Goal: Task Accomplishment & Management: Manage account settings

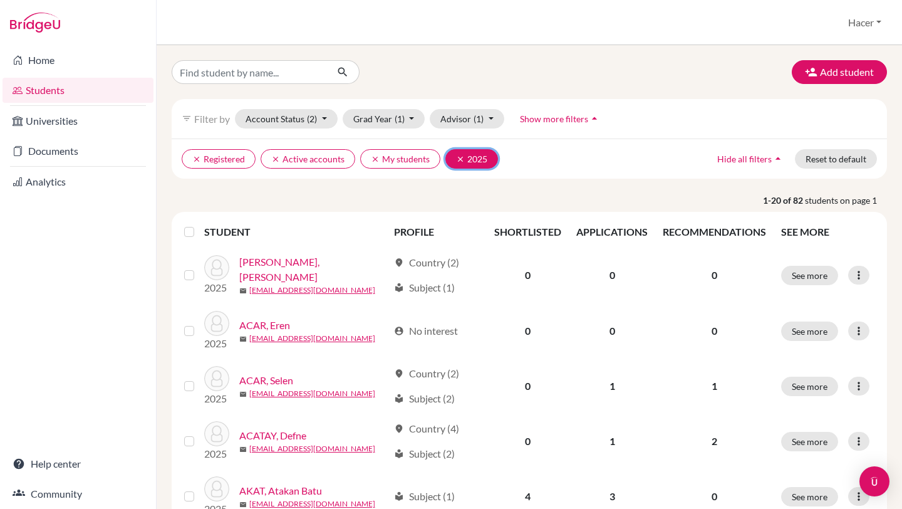
click at [459, 163] on button "clear 2025" at bounding box center [471, 158] width 53 height 19
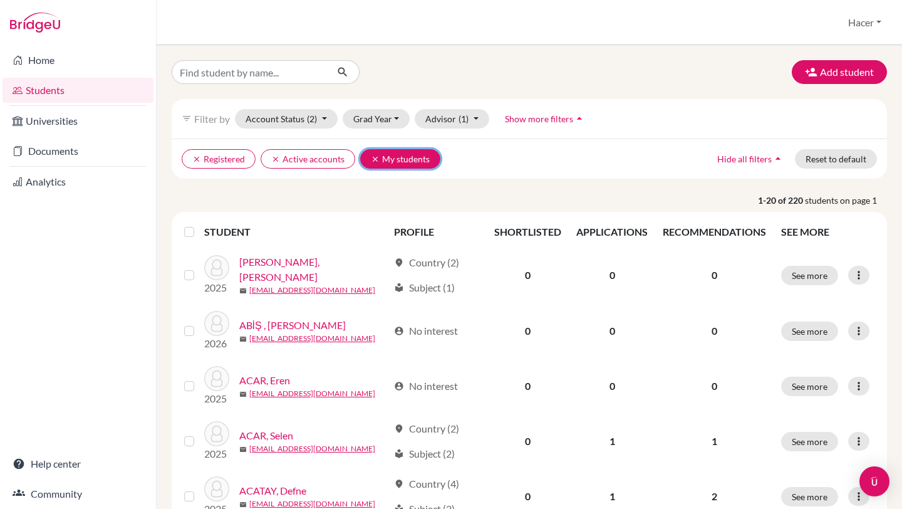
click at [372, 158] on icon "clear" at bounding box center [375, 159] width 9 height 9
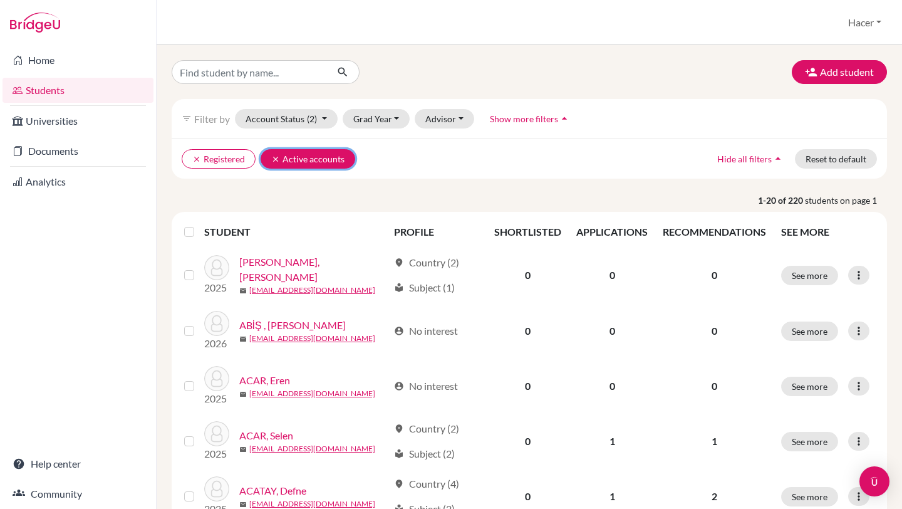
click at [273, 157] on icon "clear" at bounding box center [275, 159] width 9 height 9
click at [194, 160] on icon "clear" at bounding box center [196, 159] width 9 height 9
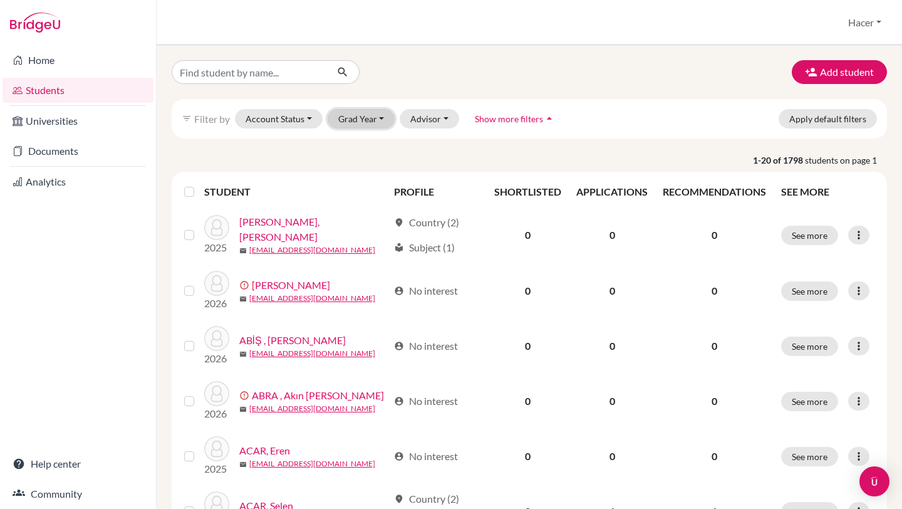
click at [380, 120] on button "Grad Year" at bounding box center [362, 118] width 68 height 19
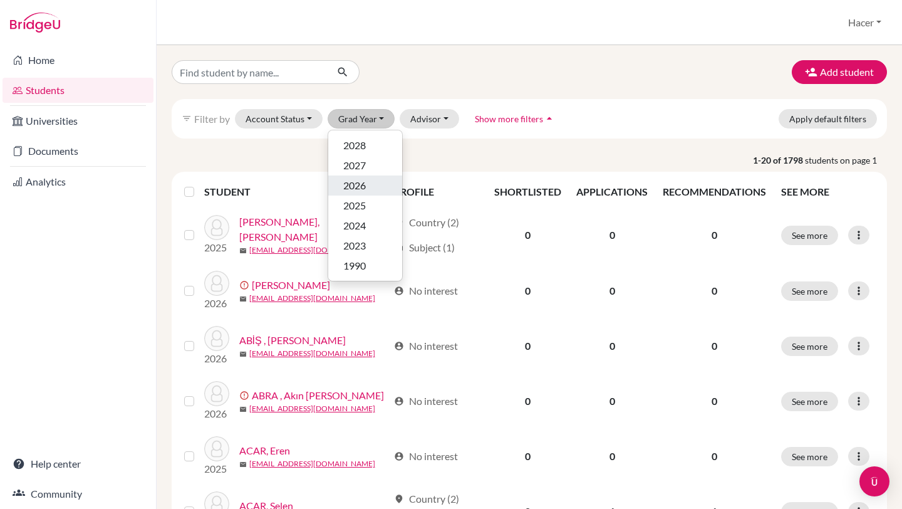
click at [363, 188] on span "2026" at bounding box center [354, 185] width 23 height 15
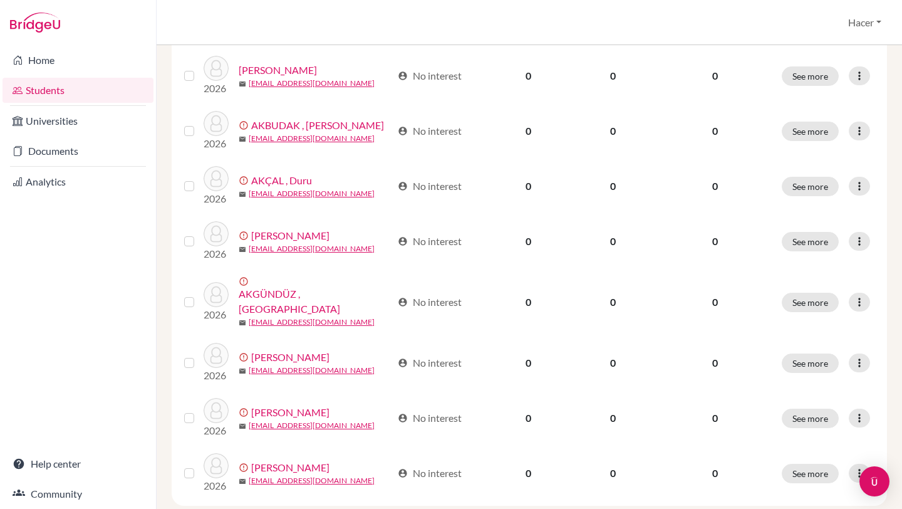
scroll to position [925, 0]
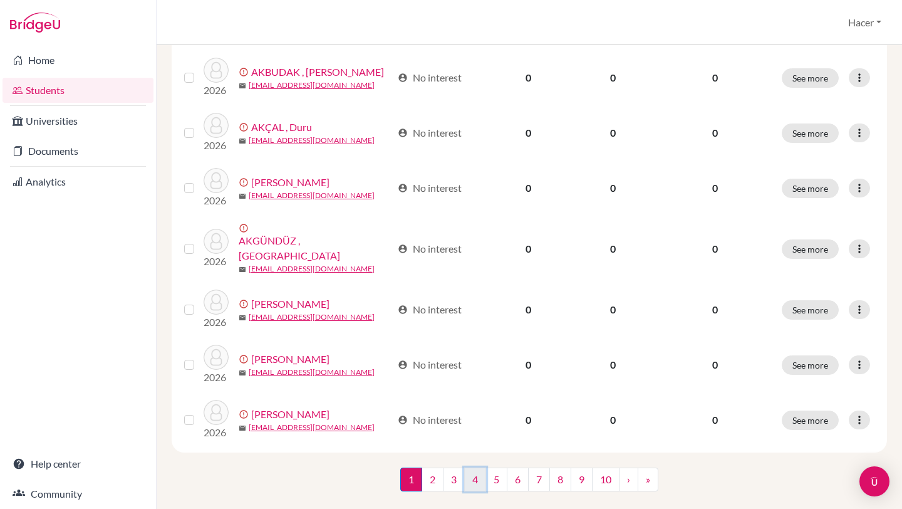
click at [476, 467] on link "4" at bounding box center [475, 479] width 22 height 24
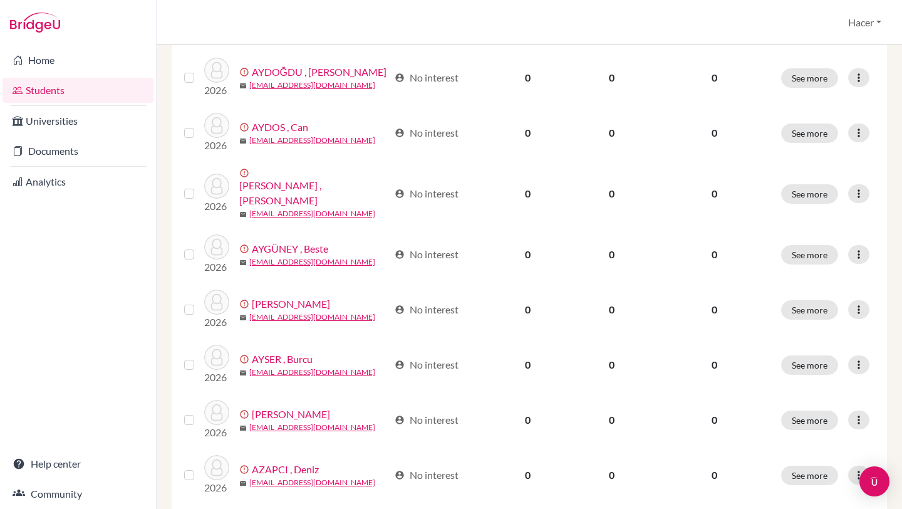
scroll to position [925, 0]
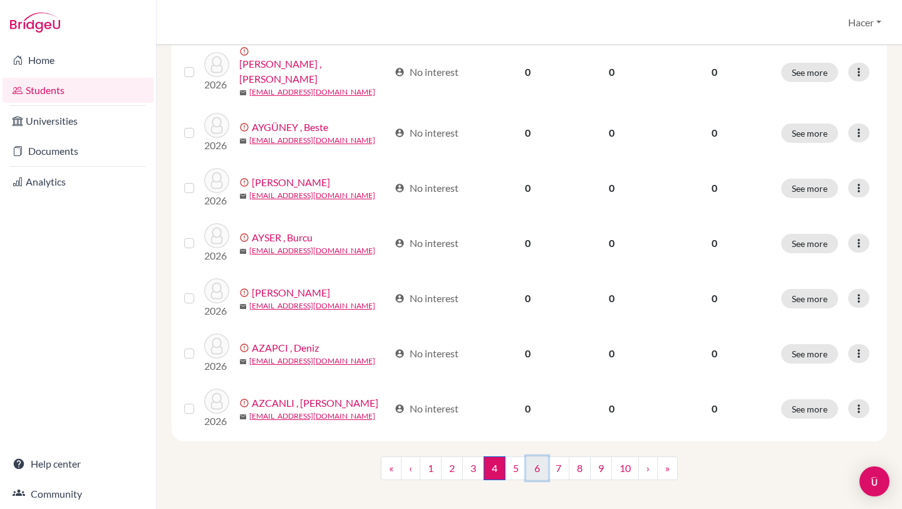
click at [539, 456] on link "6" at bounding box center [537, 468] width 22 height 24
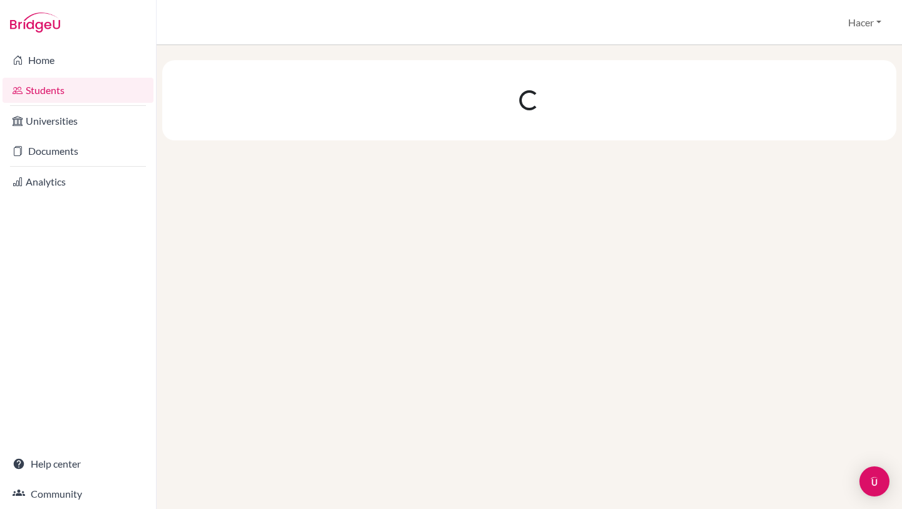
scroll to position [0, 0]
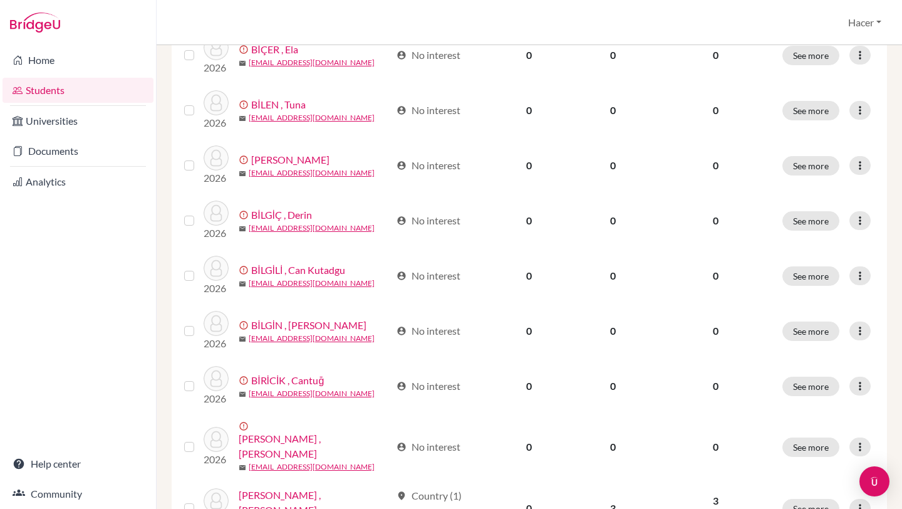
scroll to position [925, 0]
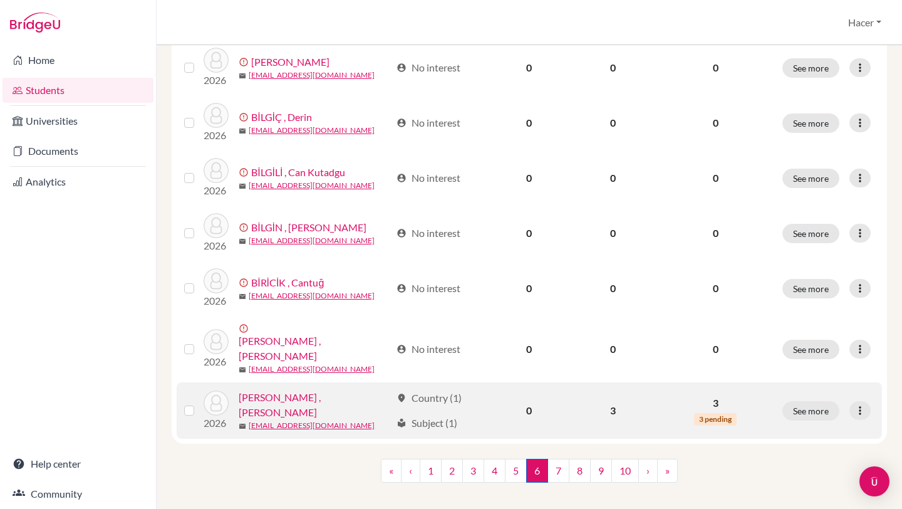
click at [289, 390] on link "[PERSON_NAME] , [PERSON_NAME]" at bounding box center [315, 405] width 152 height 30
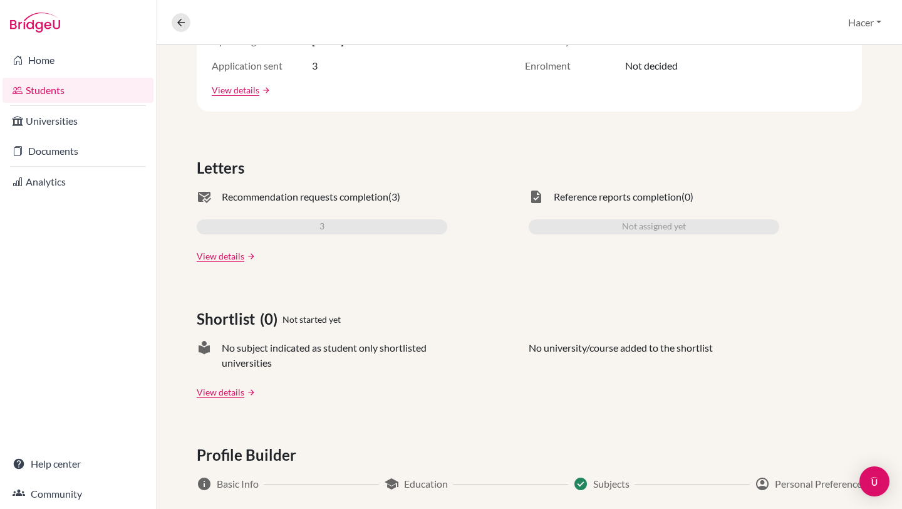
scroll to position [298, 0]
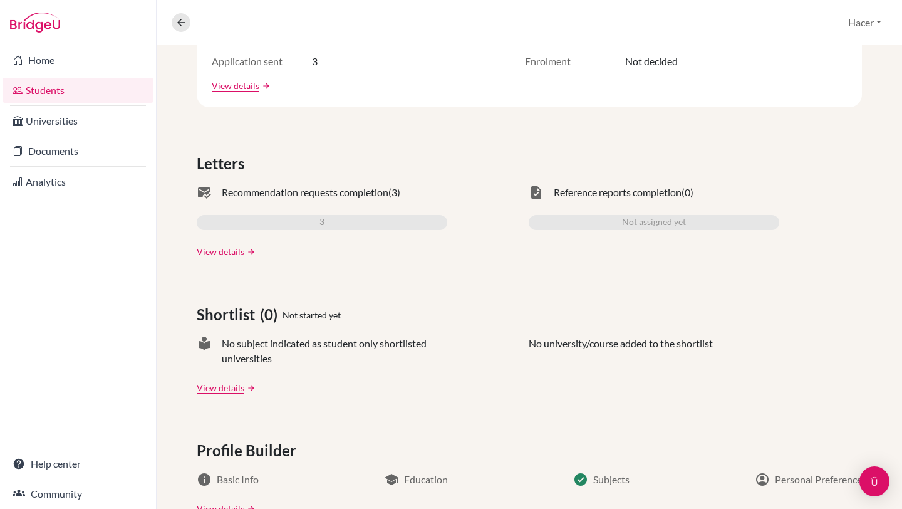
click at [219, 250] on link "View details" at bounding box center [221, 251] width 48 height 13
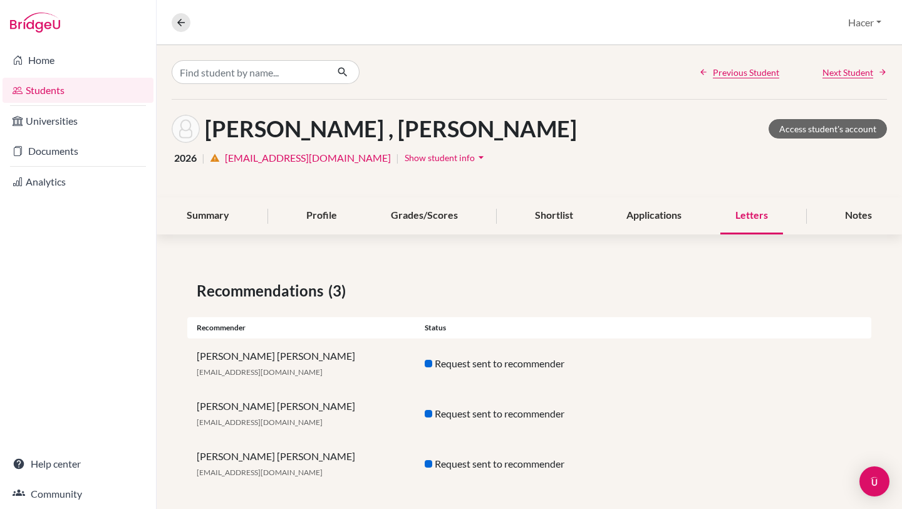
scroll to position [10, 0]
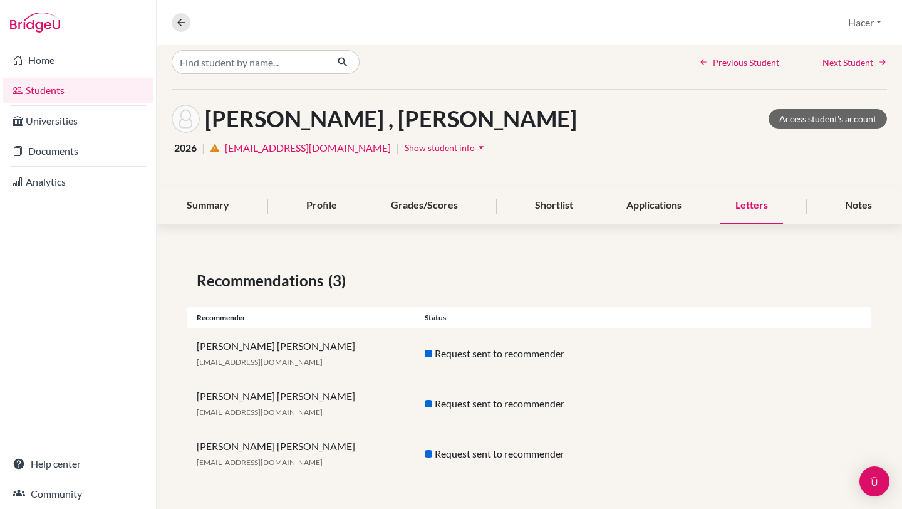
click at [455, 454] on div "Request sent to recommender" at bounding box center [529, 453] width 228 height 15
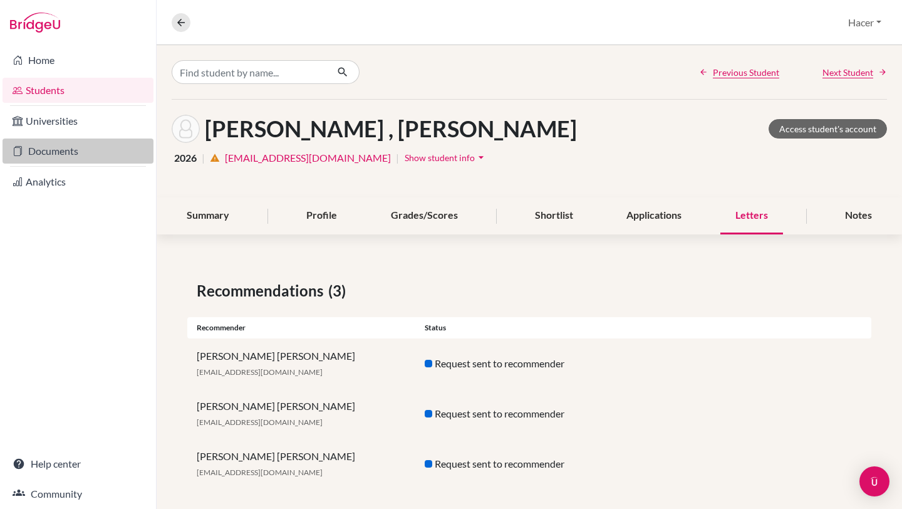
click at [61, 143] on link "Documents" at bounding box center [78, 150] width 151 height 25
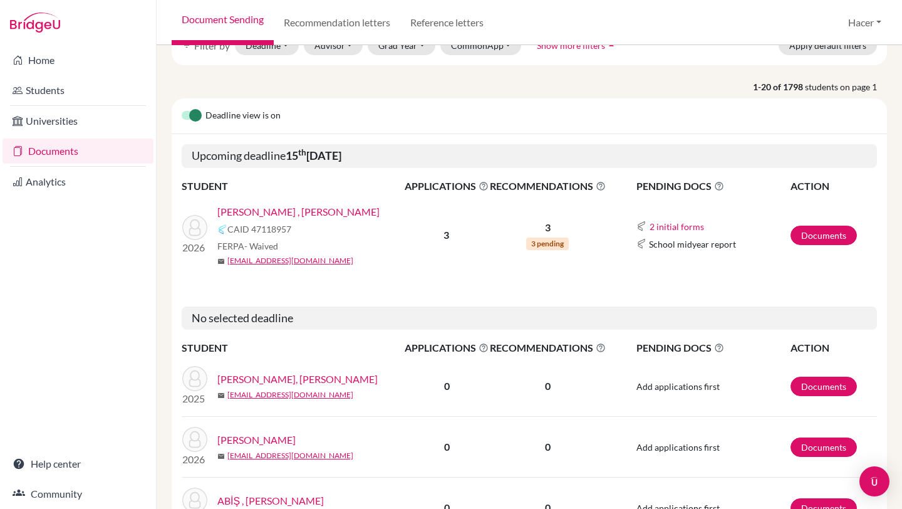
scroll to position [77, 0]
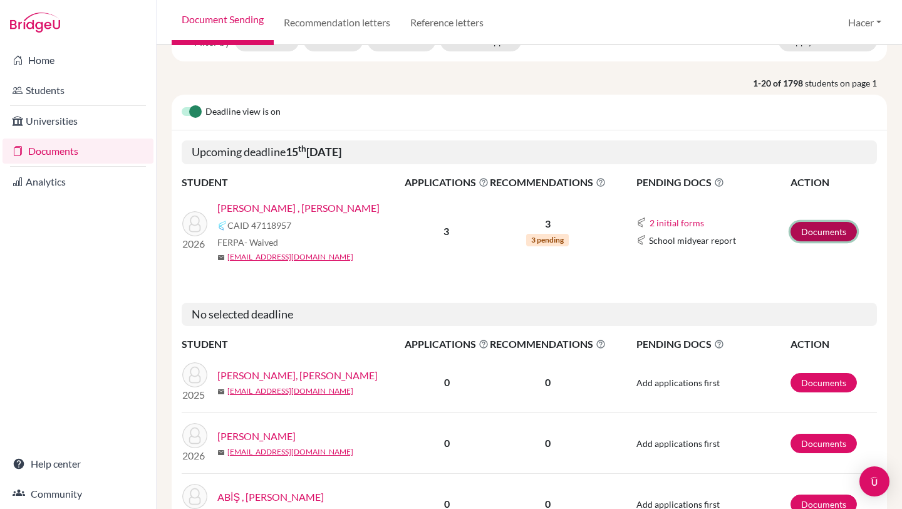
click at [818, 232] on link "Documents" at bounding box center [824, 231] width 66 height 19
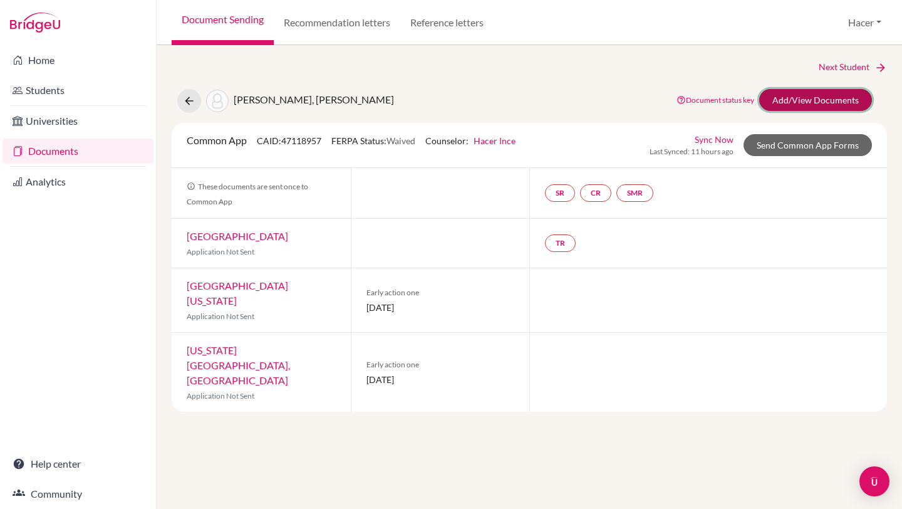
click at [813, 101] on link "Add/View Documents" at bounding box center [815, 100] width 113 height 22
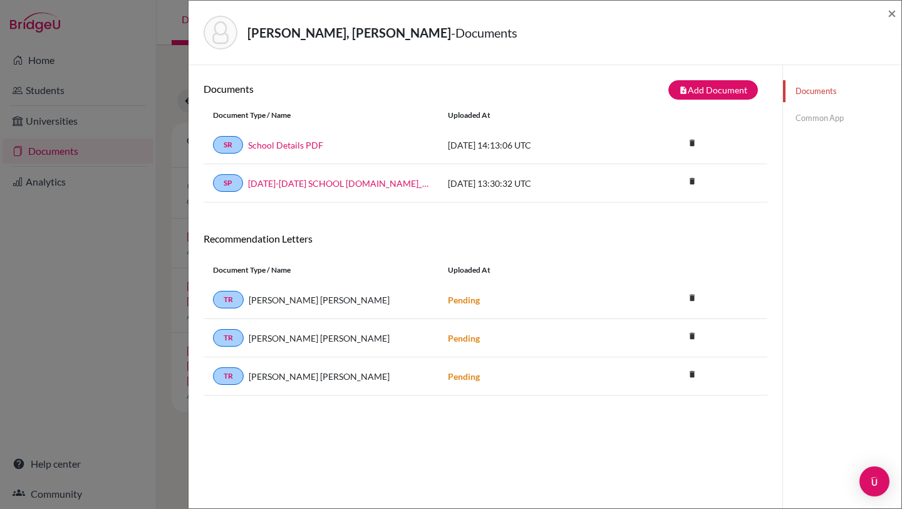
click at [824, 113] on link "Common App" at bounding box center [842, 118] width 118 height 22
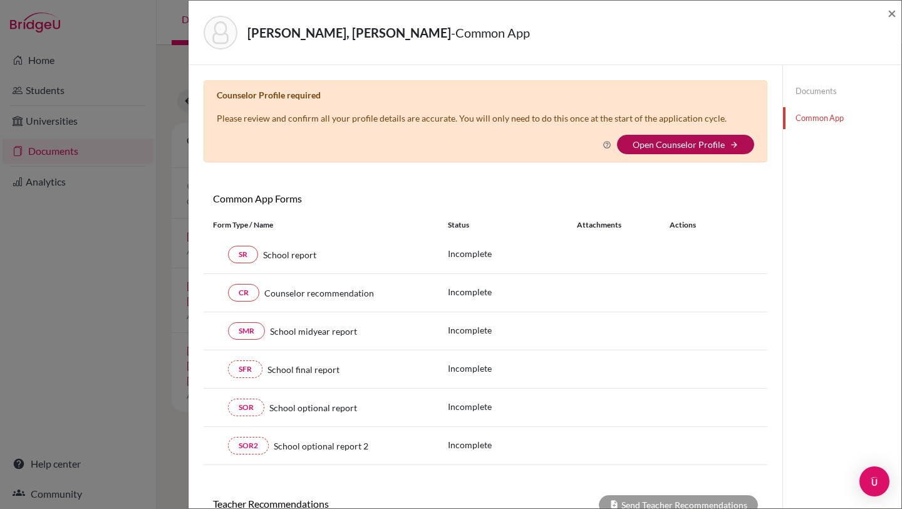
click at [665, 143] on link "Open Counselor Profile" at bounding box center [679, 144] width 92 height 11
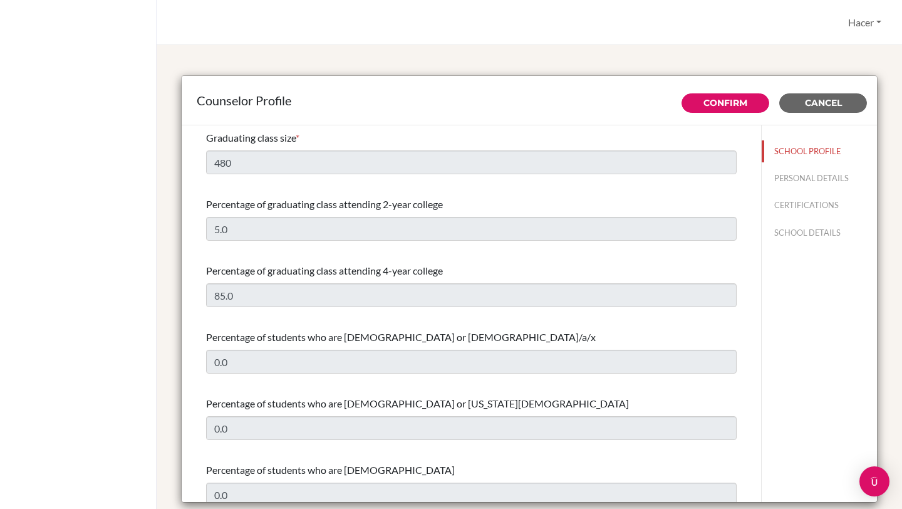
select select "1"
select select "313569"
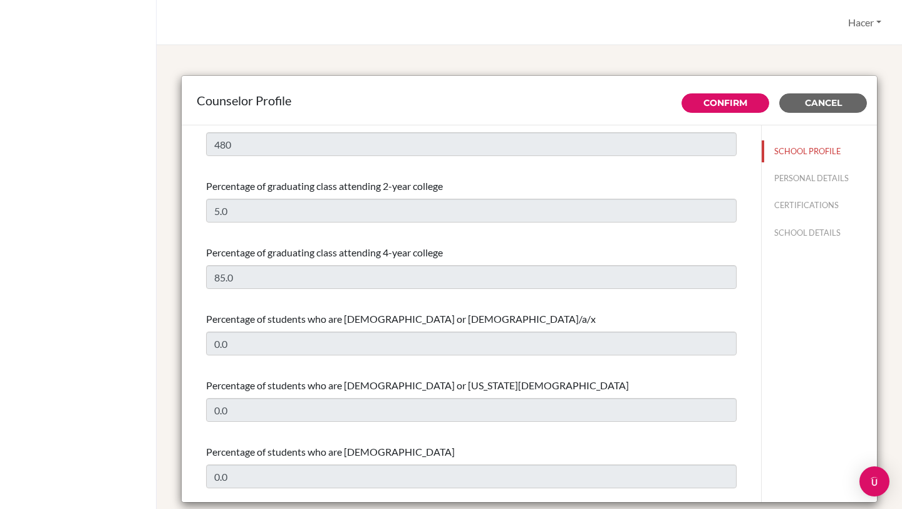
scroll to position [23, 0]
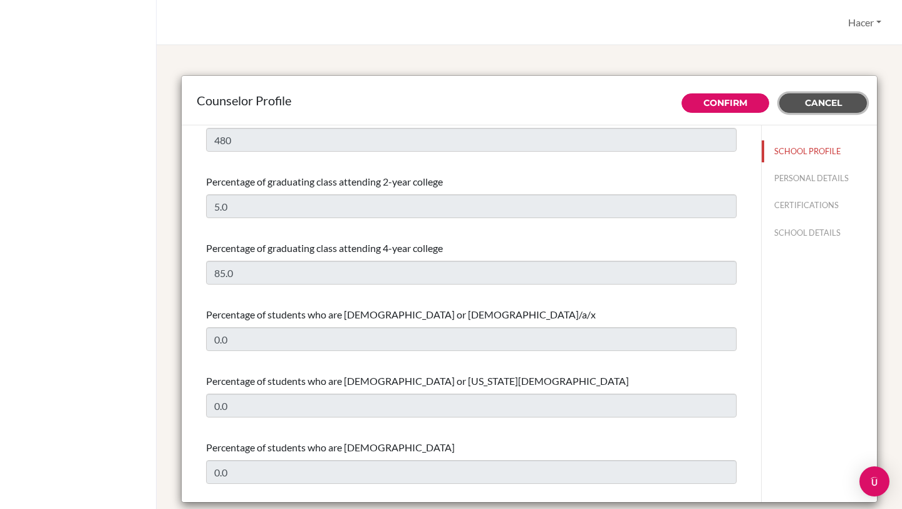
click at [824, 100] on span "Cancel" at bounding box center [823, 102] width 37 height 11
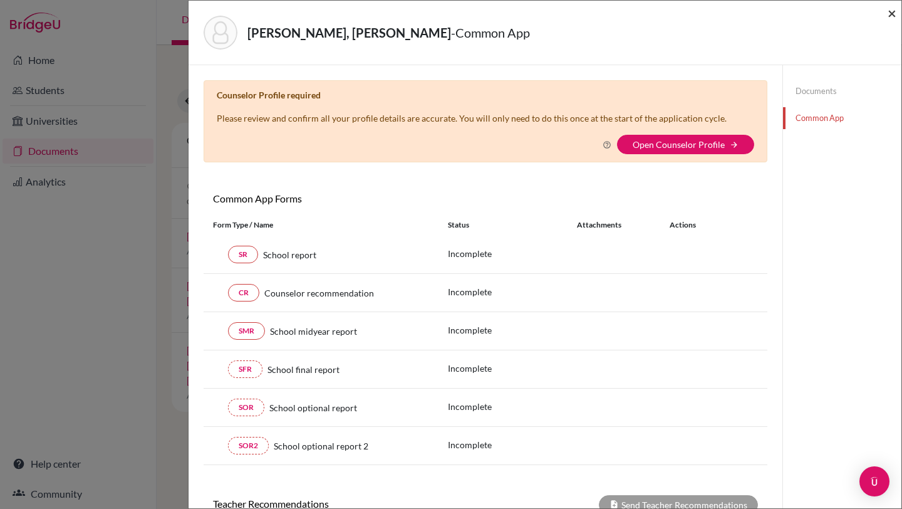
click at [893, 11] on span "×" at bounding box center [892, 13] width 9 height 18
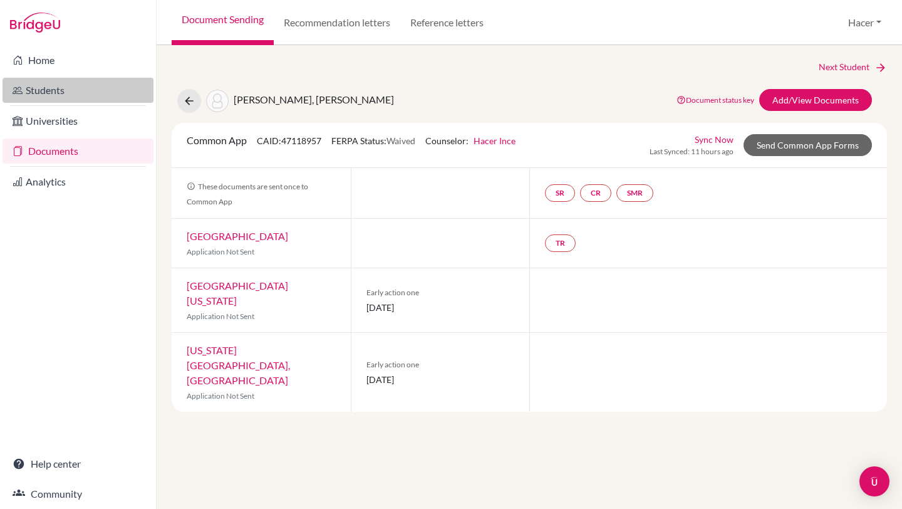
click at [51, 85] on link "Students" at bounding box center [78, 90] width 151 height 25
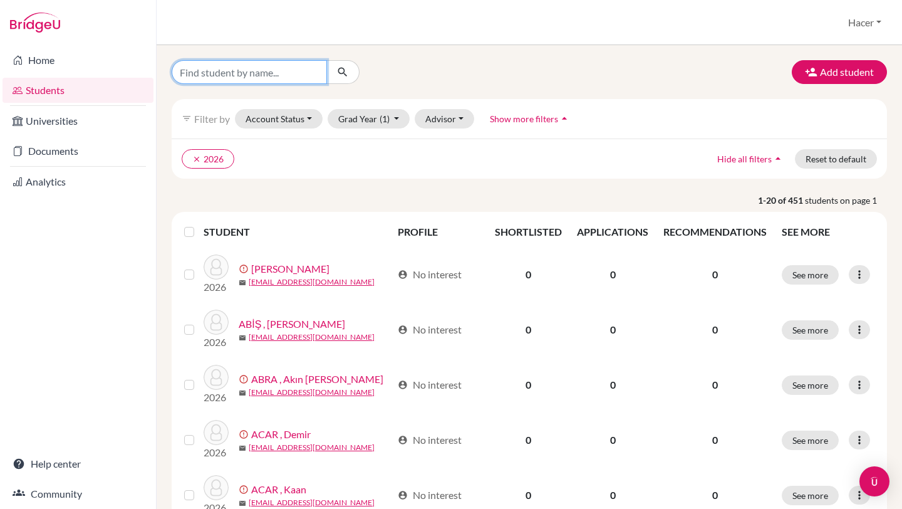
click at [248, 77] on input "Find student by name..." at bounding box center [249, 72] width 155 height 24
type input "ogan"
click button "submit" at bounding box center [342, 72] width 33 height 24
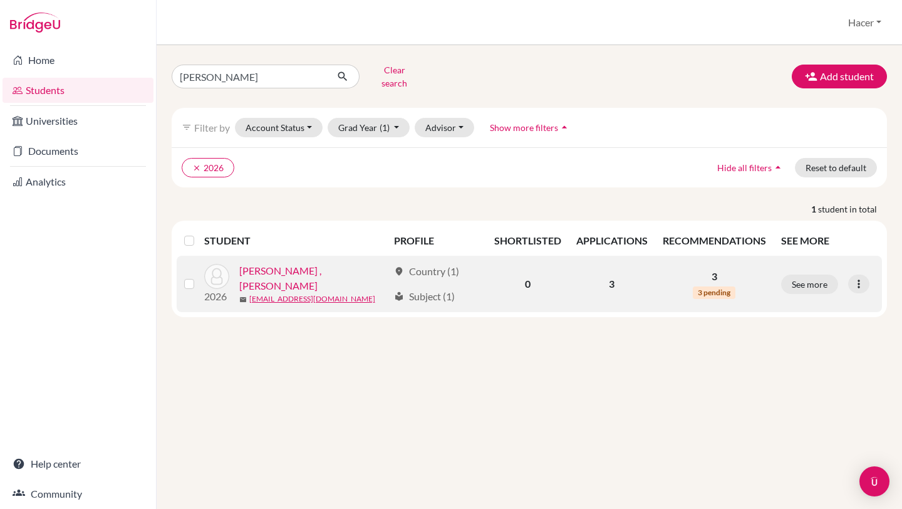
click at [254, 266] on link "[PERSON_NAME] , [PERSON_NAME]" at bounding box center [313, 278] width 149 height 30
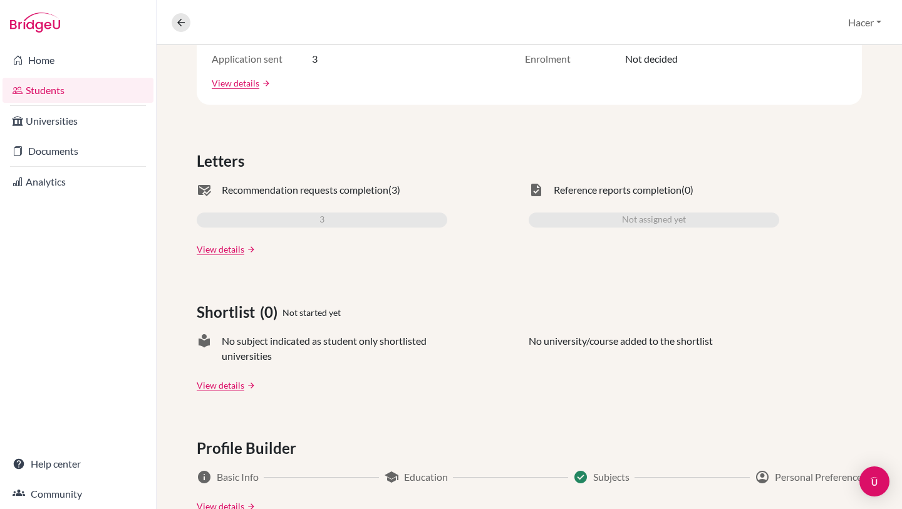
scroll to position [303, 0]
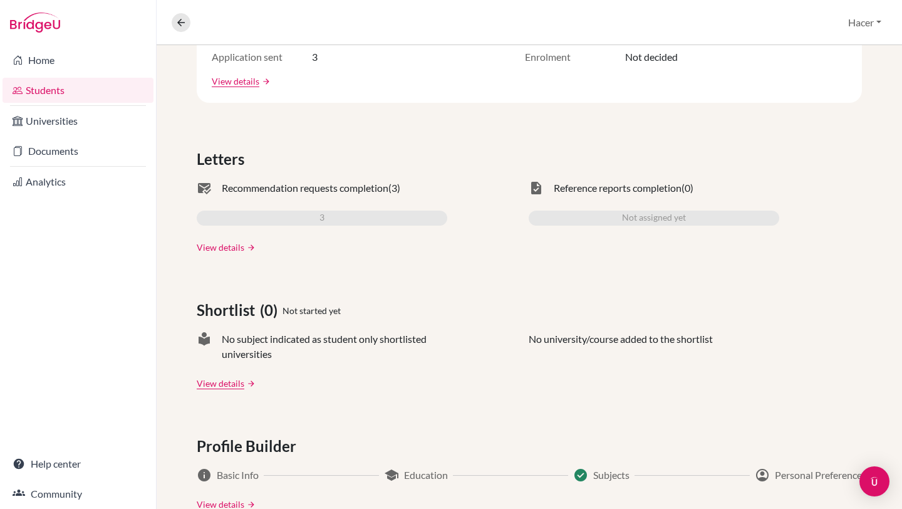
click at [214, 242] on link "View details" at bounding box center [221, 247] width 48 height 13
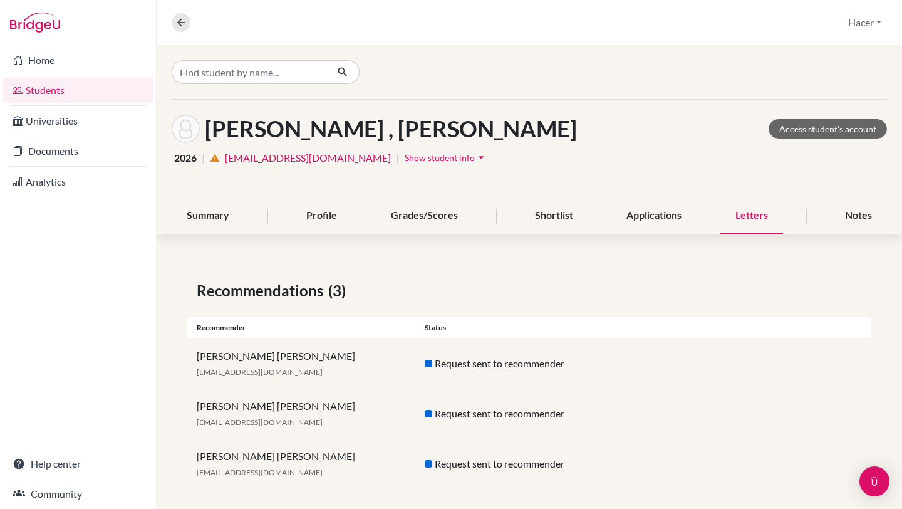
scroll to position [10, 0]
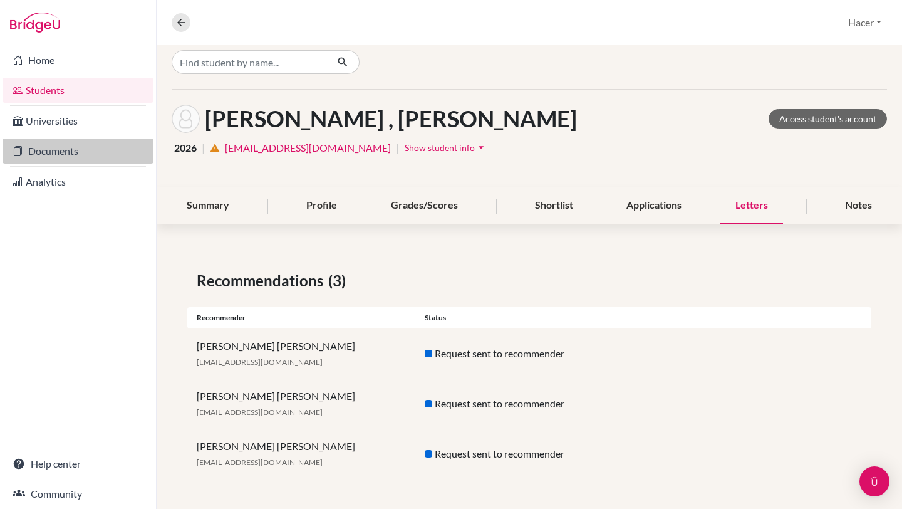
click at [76, 147] on link "Documents" at bounding box center [78, 150] width 151 height 25
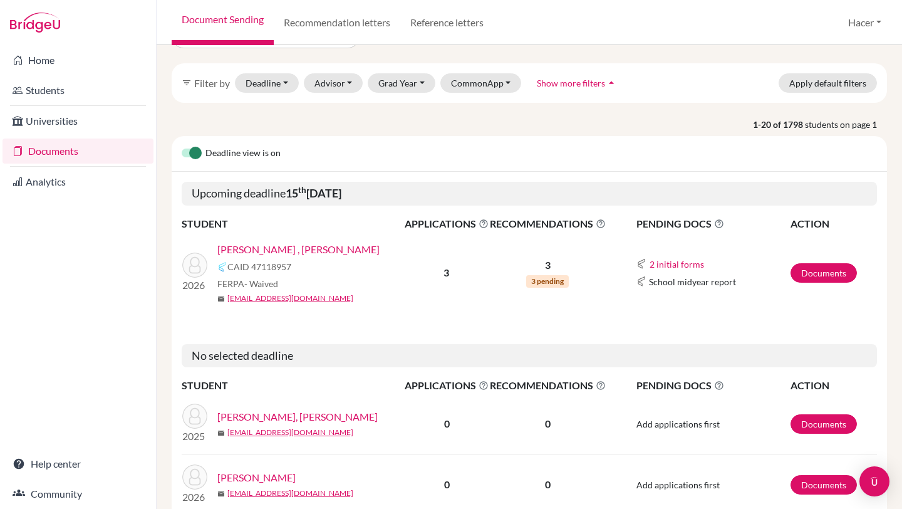
scroll to position [37, 0]
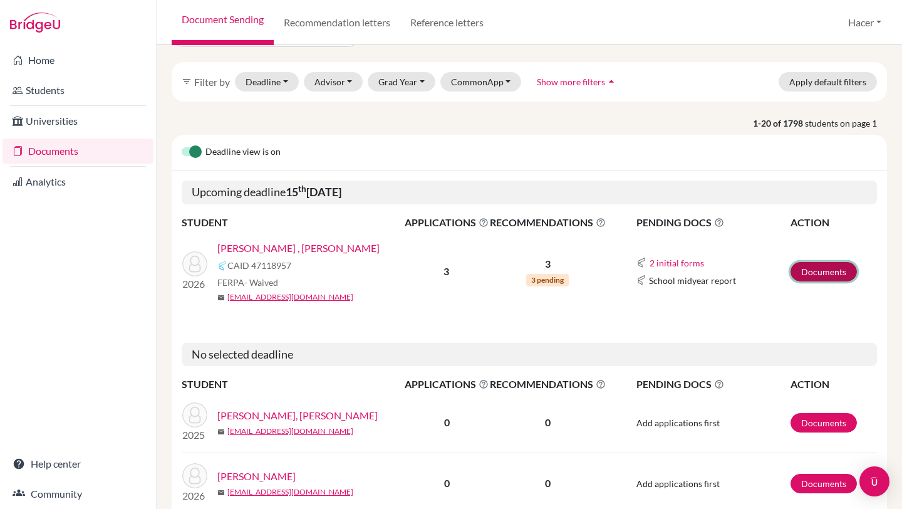
click at [825, 273] on link "Documents" at bounding box center [824, 271] width 66 height 19
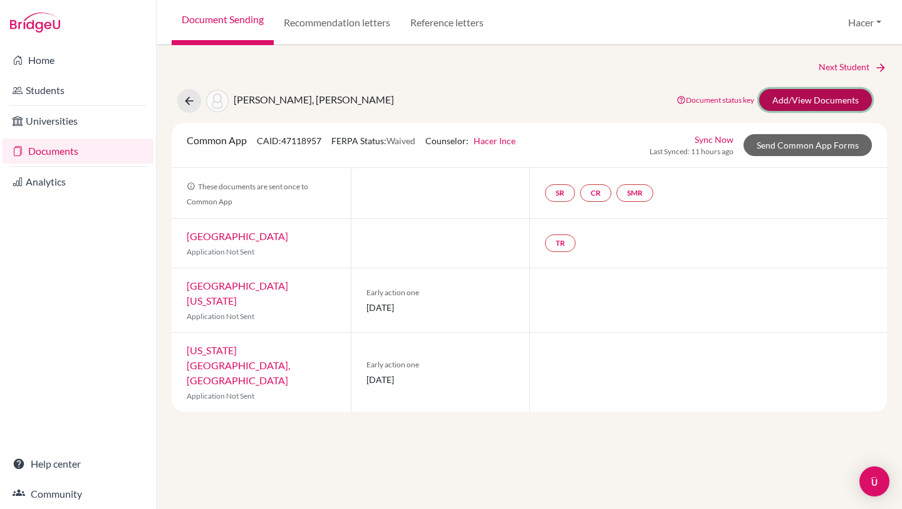
click at [825, 96] on link "Add/View Documents" at bounding box center [815, 100] width 113 height 22
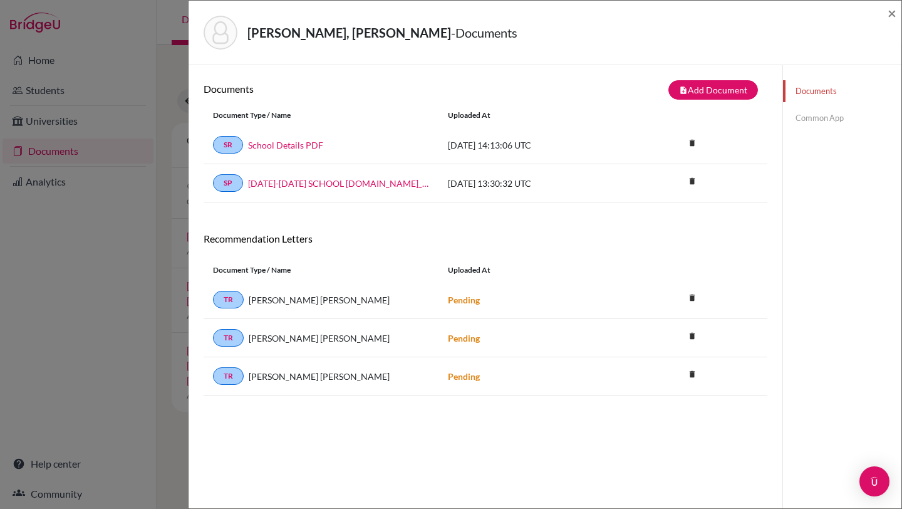
click at [660, 360] on div "[PERSON_NAME] Pending delete Delete this document? Cancel Delete" at bounding box center [486, 376] width 564 height 38
click at [693, 372] on icon "delete" at bounding box center [692, 374] width 19 height 19
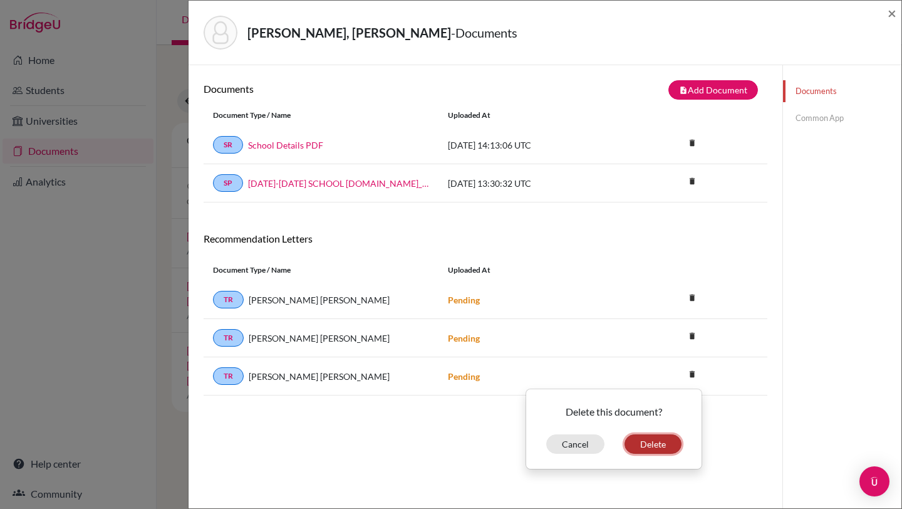
click at [658, 442] on button "Delete" at bounding box center [653, 443] width 57 height 19
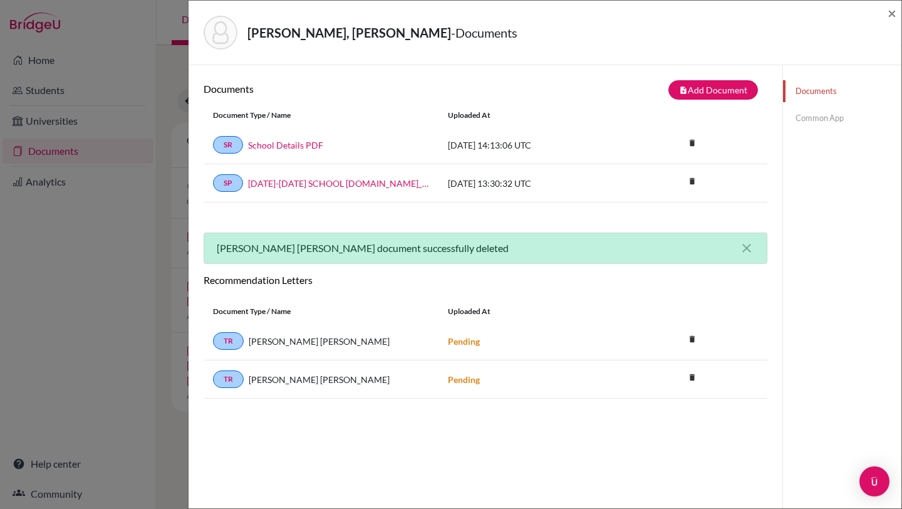
click at [43, 88] on div "[PERSON_NAME], [PERSON_NAME] - Documents × Documents note_add Add Document Docu…" at bounding box center [451, 254] width 902 height 509
click at [47, 95] on div "[PERSON_NAME], [PERSON_NAME] - Documents × Documents note_add Add Document Docu…" at bounding box center [451, 254] width 902 height 509
click at [889, 15] on span "×" at bounding box center [892, 13] width 9 height 18
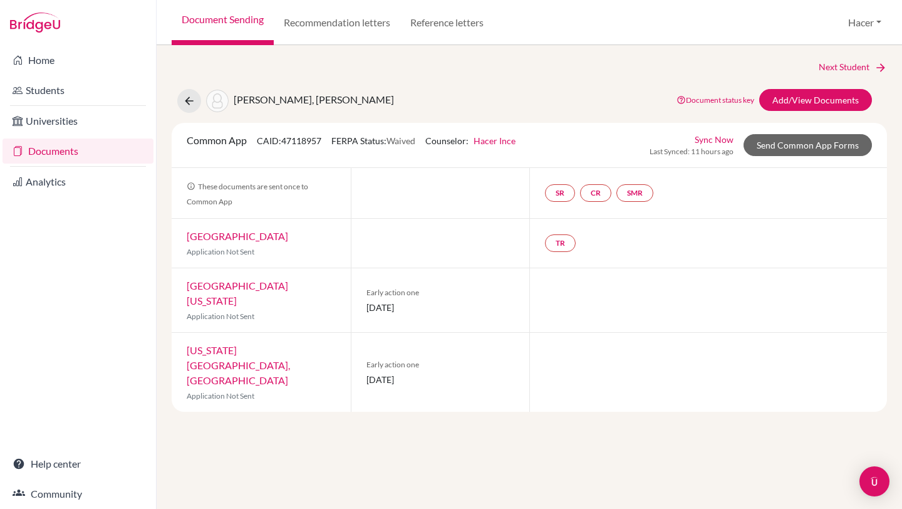
click at [71, 147] on link "Documents" at bounding box center [78, 150] width 151 height 25
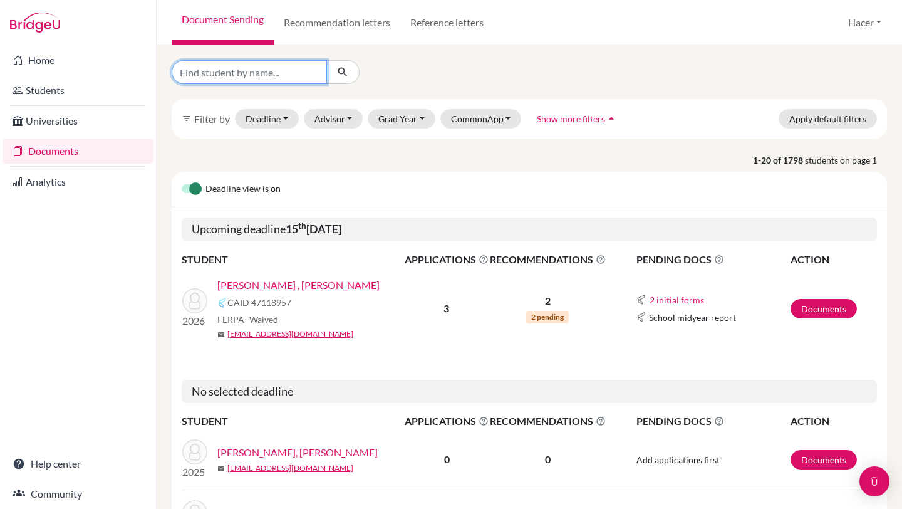
click at [289, 73] on input "Find student by name..." at bounding box center [249, 72] width 155 height 24
click at [455, 176] on div "Deadline view is on" at bounding box center [529, 190] width 715 height 36
click at [420, 115] on button "Grad Year" at bounding box center [402, 118] width 68 height 19
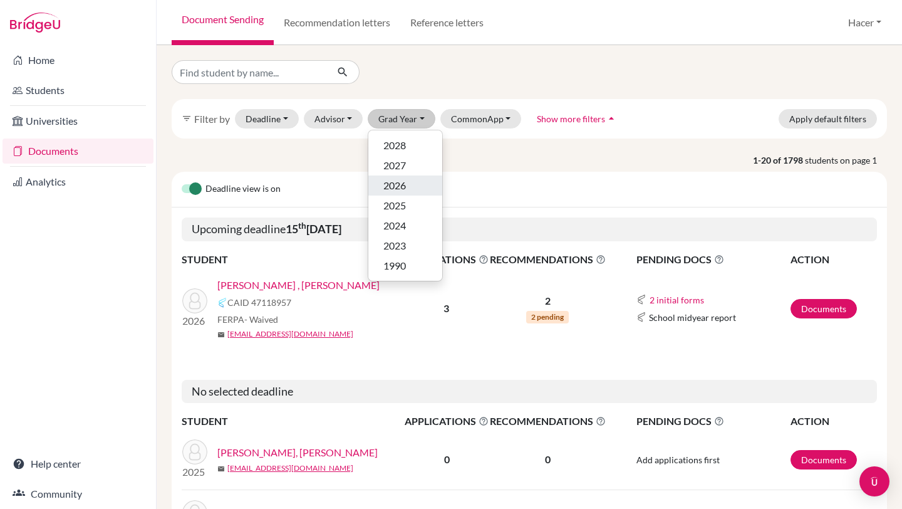
click at [393, 185] on span "2026" at bounding box center [394, 185] width 23 height 15
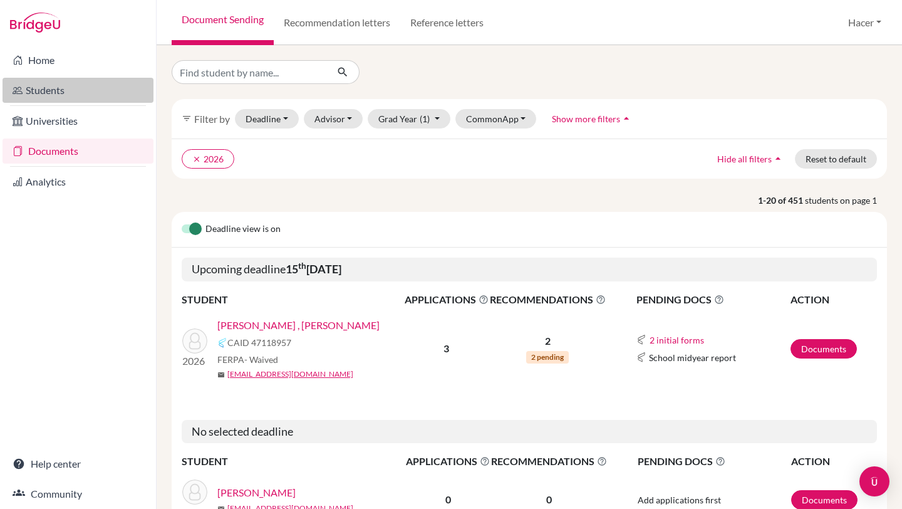
click at [66, 83] on link "Students" at bounding box center [78, 90] width 151 height 25
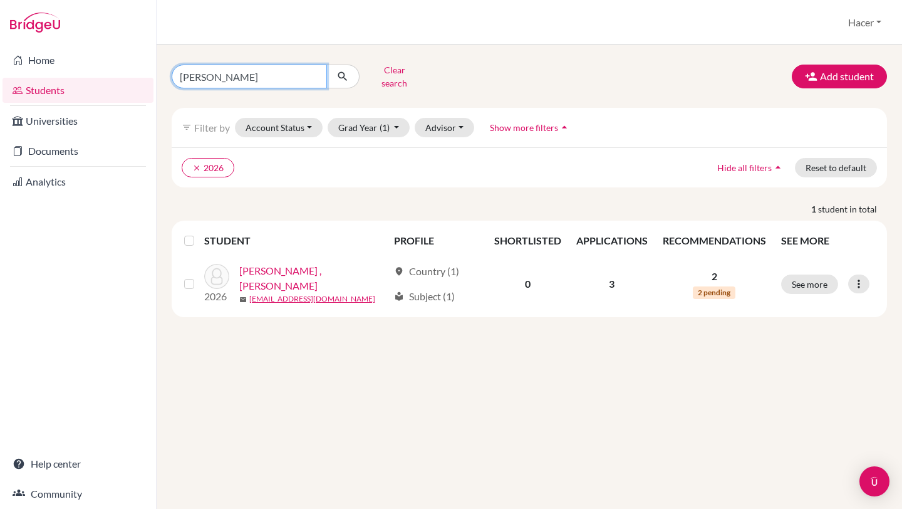
drag, startPoint x: 224, startPoint y: 71, endPoint x: 161, endPoint y: 68, distance: 62.7
click at [161, 68] on div "[PERSON_NAME] Clear search Add student filter_list Filter by Account Status Act…" at bounding box center [530, 277] width 746 height 464
click at [283, 158] on ul "clear 2026" at bounding box center [443, 167] width 522 height 19
click at [390, 70] on button "Clear search" at bounding box center [395, 76] width 70 height 33
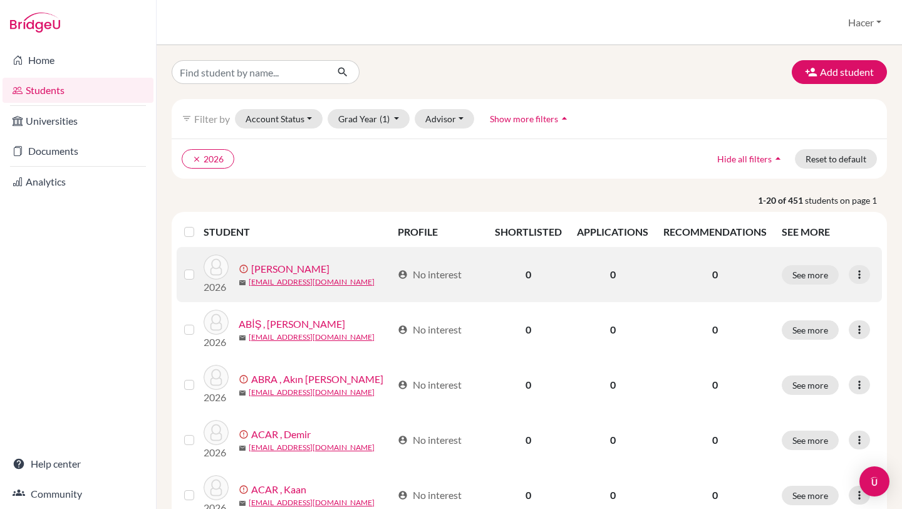
click at [327, 266] on link "[PERSON_NAME]" at bounding box center [290, 268] width 78 height 15
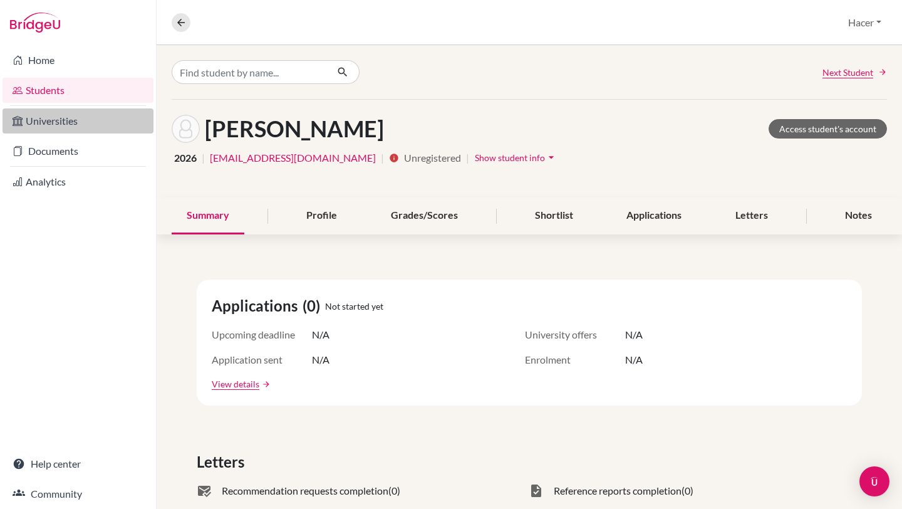
click at [64, 119] on link "Universities" at bounding box center [78, 120] width 151 height 25
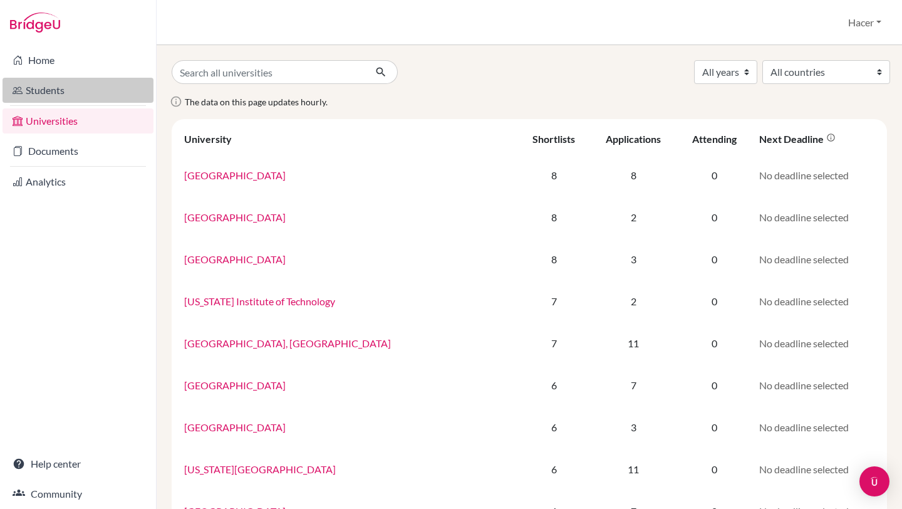
click at [53, 90] on link "Students" at bounding box center [78, 90] width 151 height 25
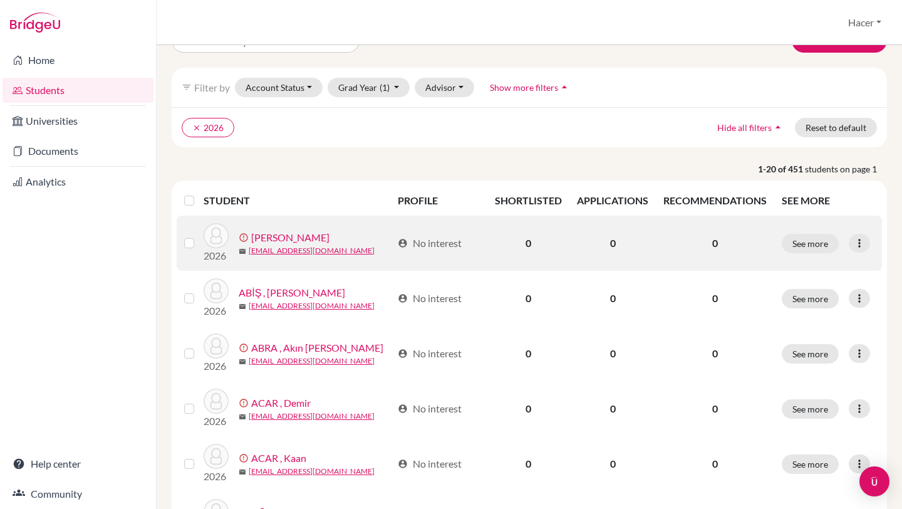
scroll to position [33, 0]
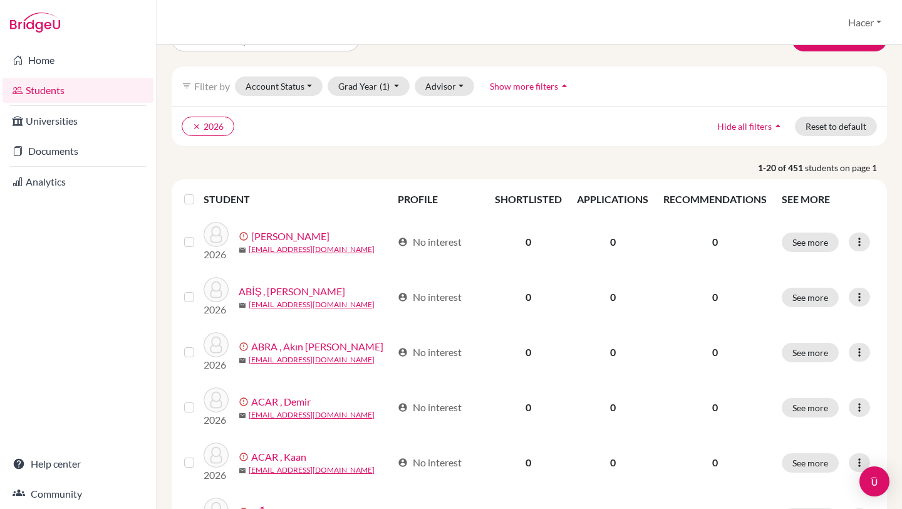
click at [199, 192] on label at bounding box center [199, 192] width 0 height 0
click at [0, 0] on input "checkbox" at bounding box center [0, 0] width 0 height 0
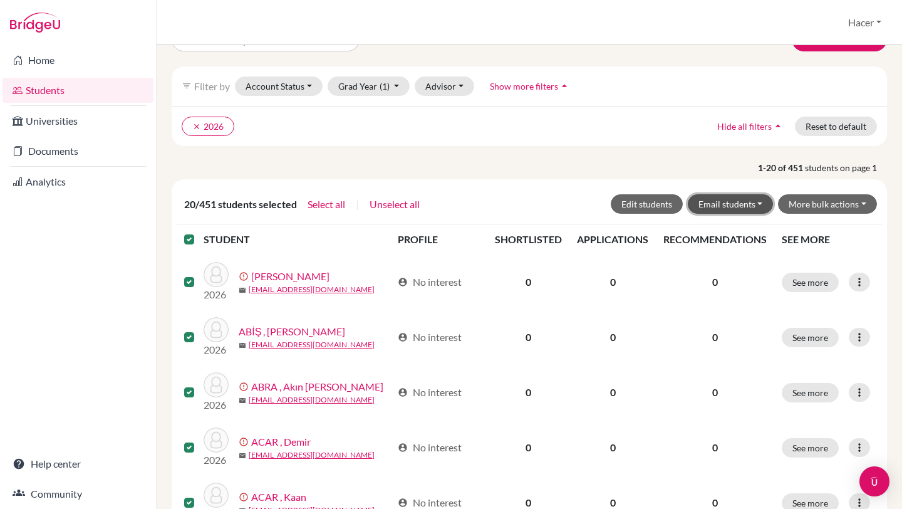
click at [762, 204] on button "Email students" at bounding box center [731, 203] width 86 height 19
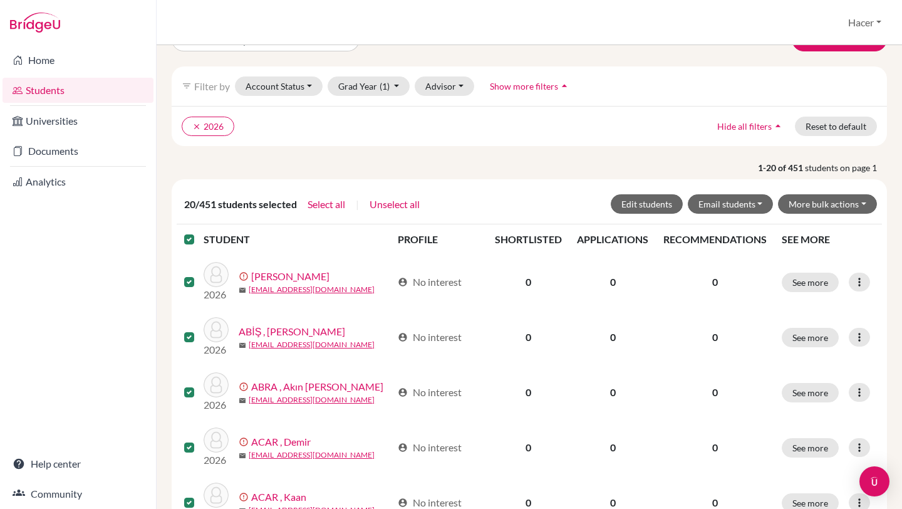
scroll to position [0, 0]
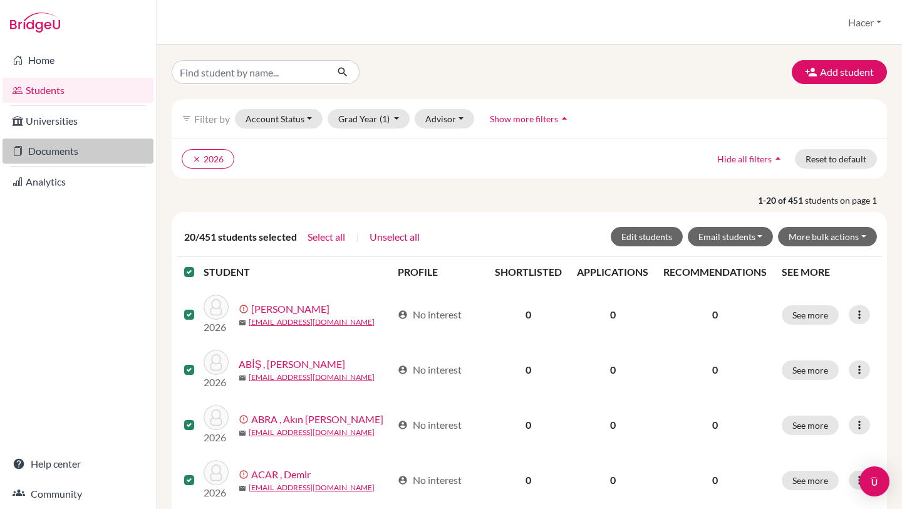
click at [60, 154] on link "Documents" at bounding box center [78, 150] width 151 height 25
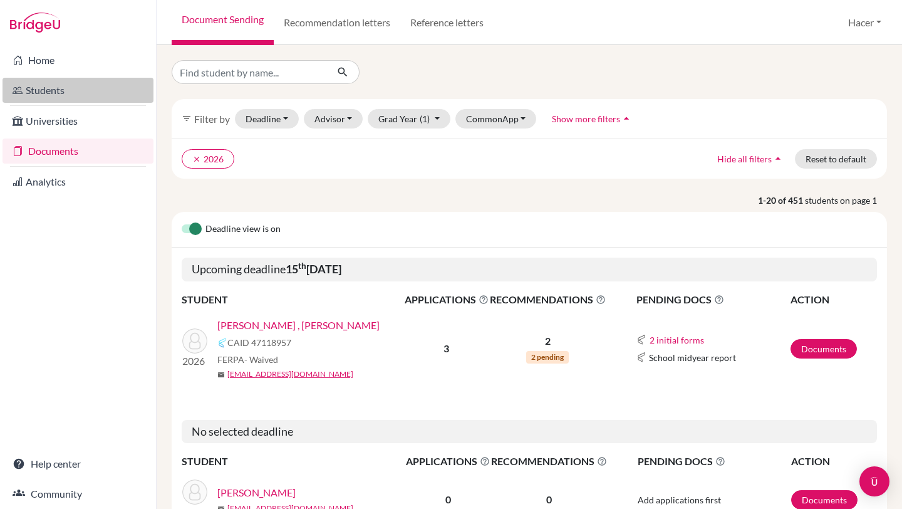
click at [56, 88] on link "Students" at bounding box center [78, 90] width 151 height 25
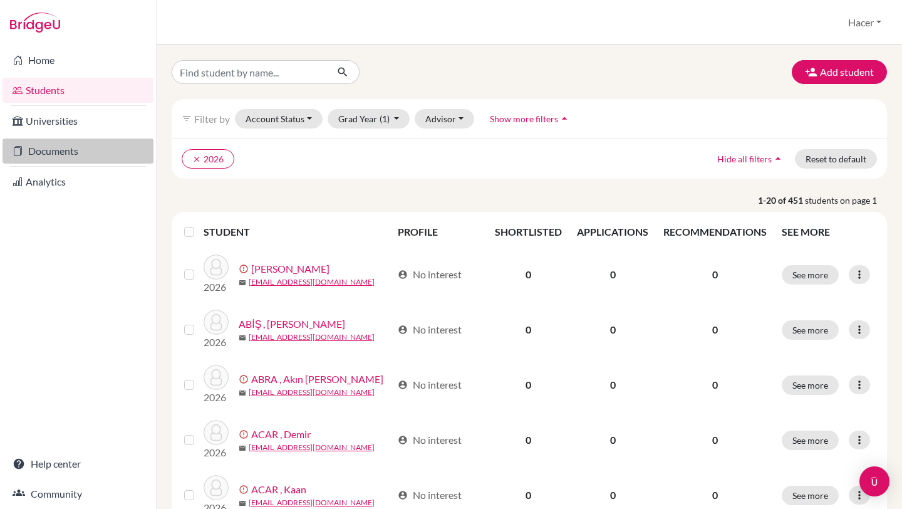
click at [55, 150] on link "Documents" at bounding box center [78, 150] width 151 height 25
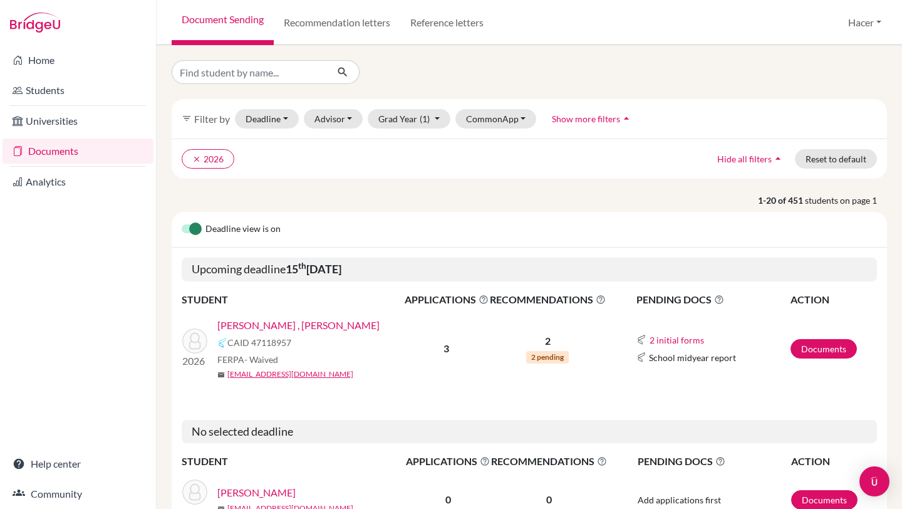
click at [241, 318] on link "[PERSON_NAME] , [PERSON_NAME]" at bounding box center [298, 325] width 162 height 15
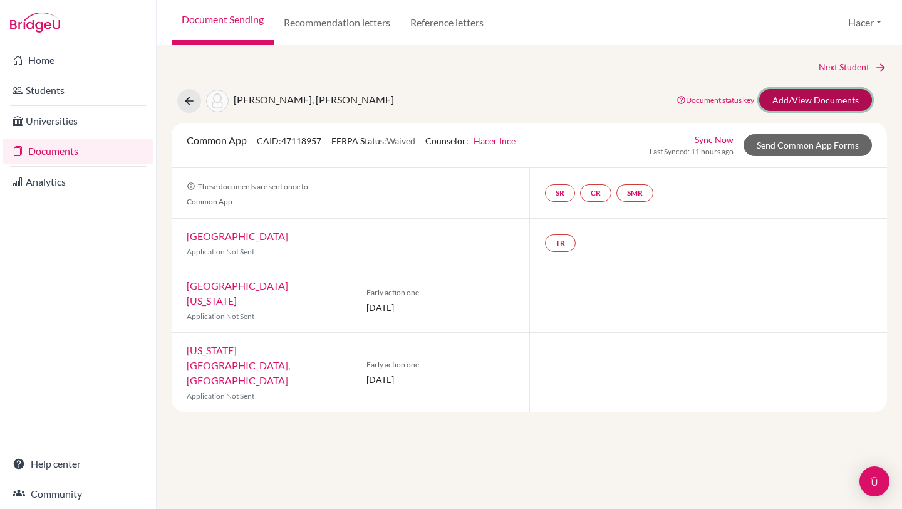
click at [812, 100] on link "Add/View Documents" at bounding box center [815, 100] width 113 height 22
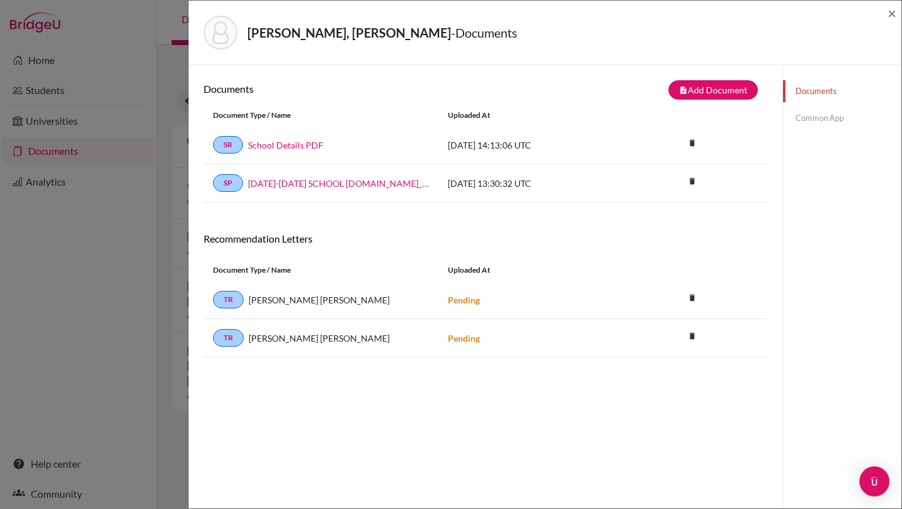
click at [814, 116] on link "Common App" at bounding box center [842, 118] width 118 height 22
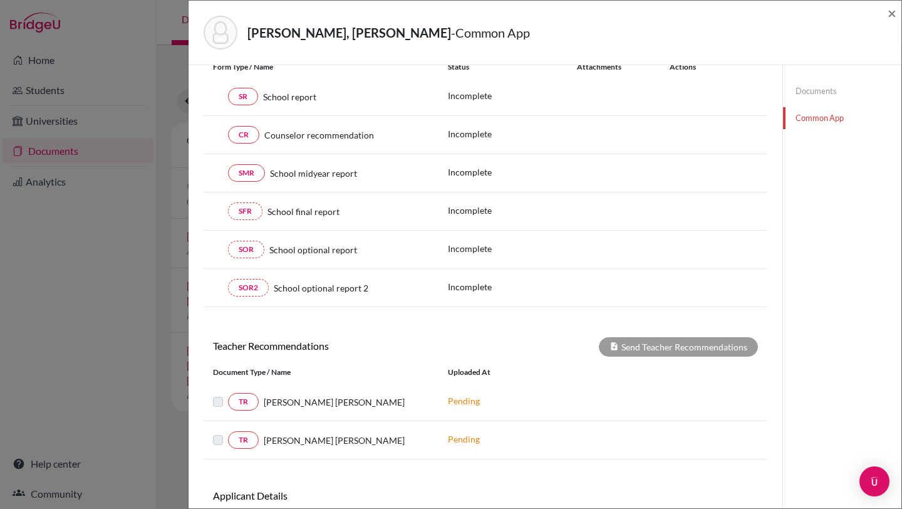
scroll to position [243, 0]
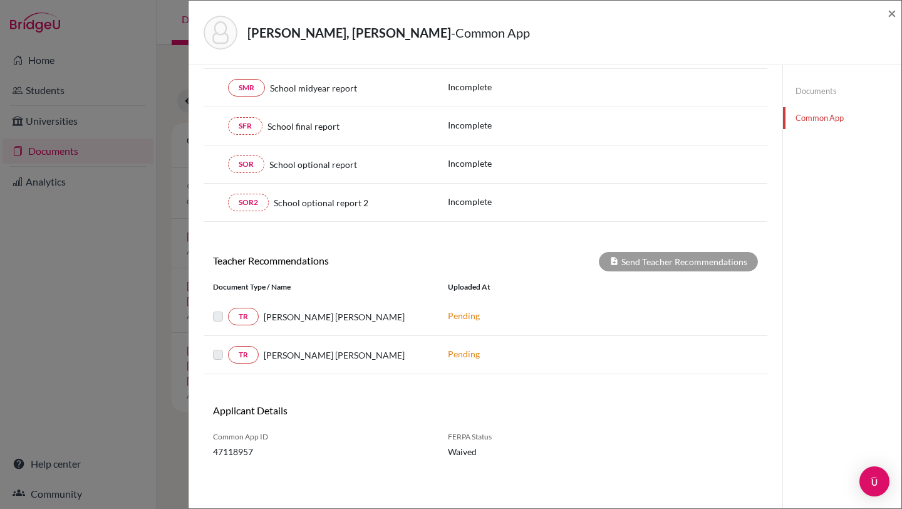
click at [228, 309] on label at bounding box center [228, 309] width 0 height 0
click at [228, 347] on label at bounding box center [228, 347] width 0 height 0
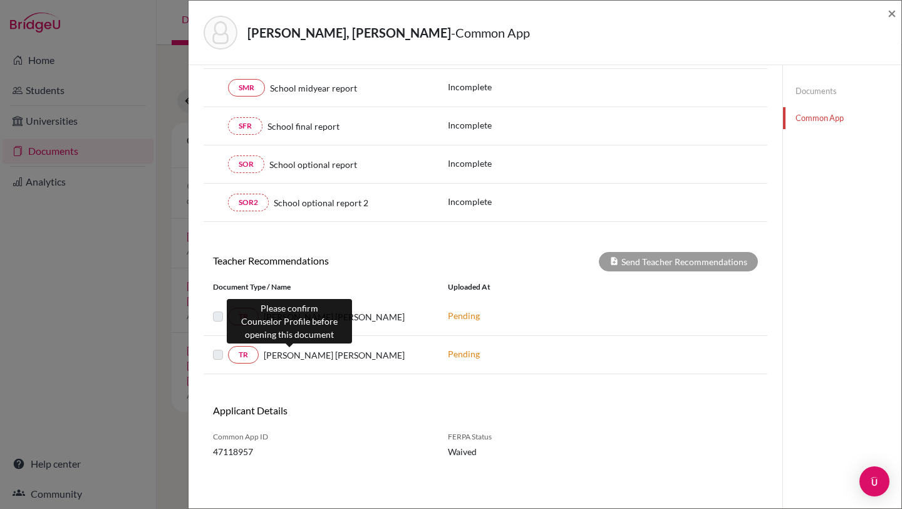
click at [283, 352] on span "Ogan Börekçi" at bounding box center [334, 354] width 141 height 13
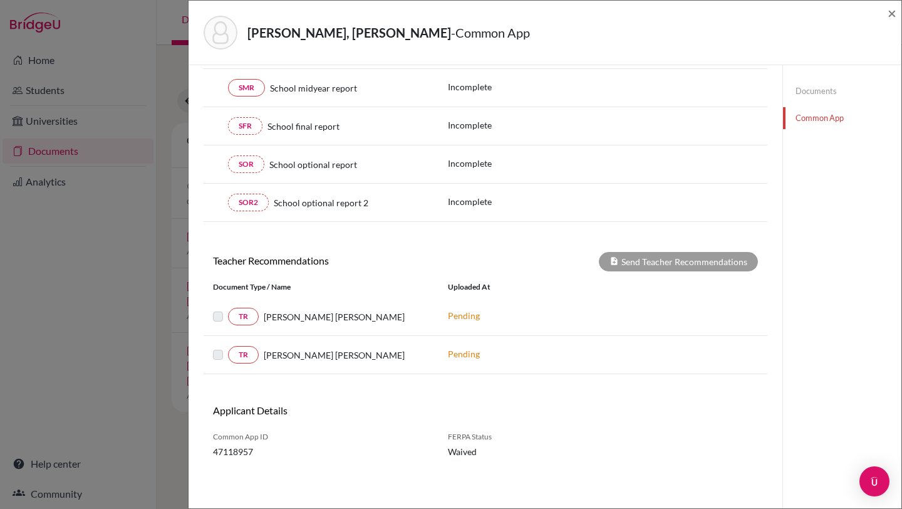
click at [462, 352] on p "Pending" at bounding box center [532, 353] width 169 height 13
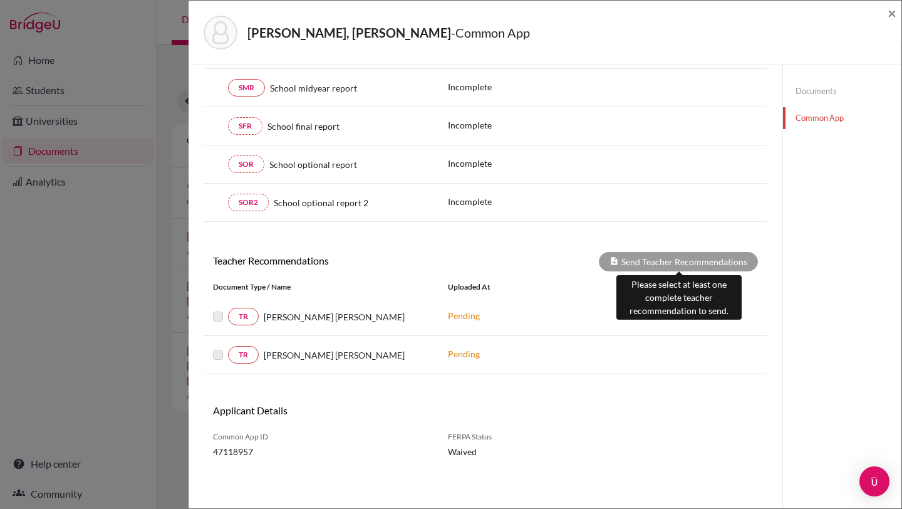
click at [652, 259] on div "Send Teacher Recommendations" at bounding box center [678, 261] width 159 height 19
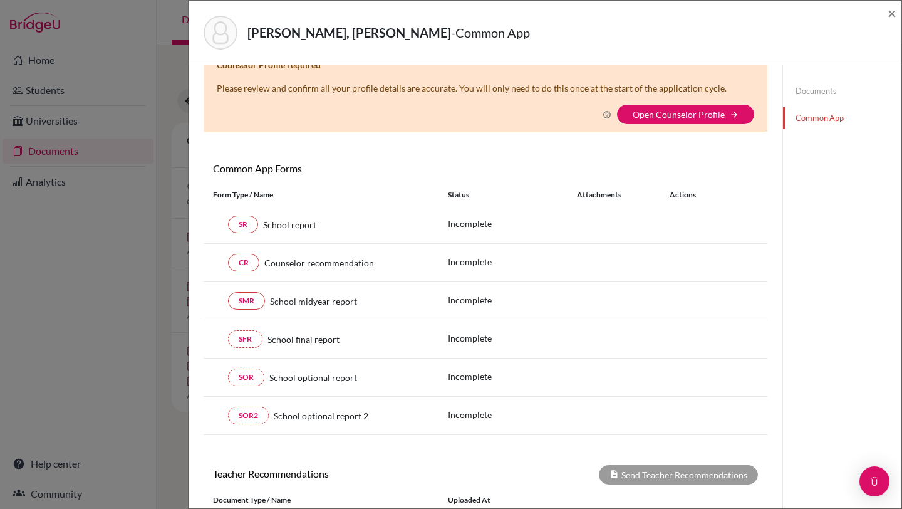
scroll to position [0, 0]
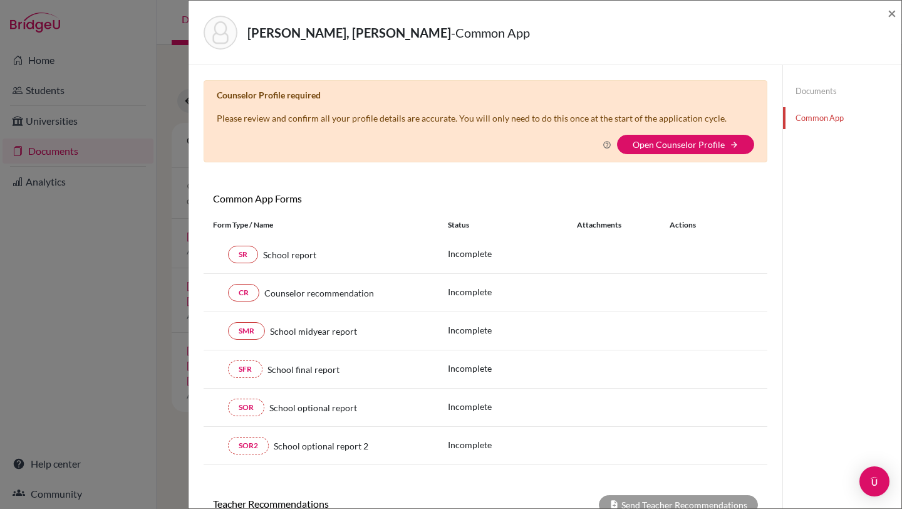
click at [814, 89] on link "Documents" at bounding box center [842, 91] width 118 height 22
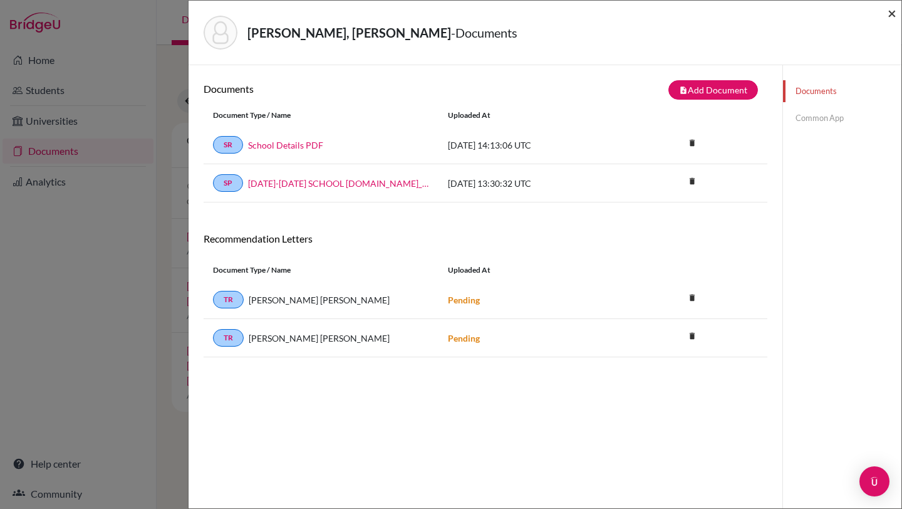
click at [893, 13] on span "×" at bounding box center [892, 13] width 9 height 18
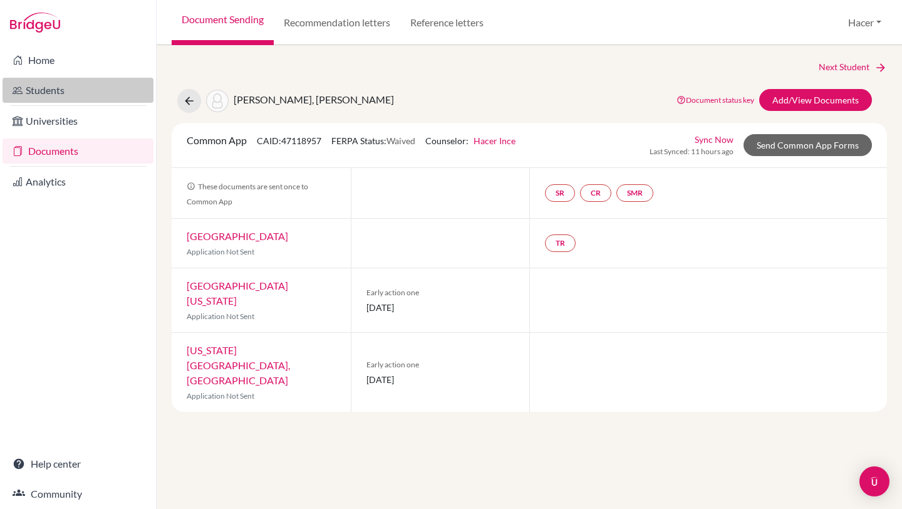
click at [61, 94] on link "Students" at bounding box center [78, 90] width 151 height 25
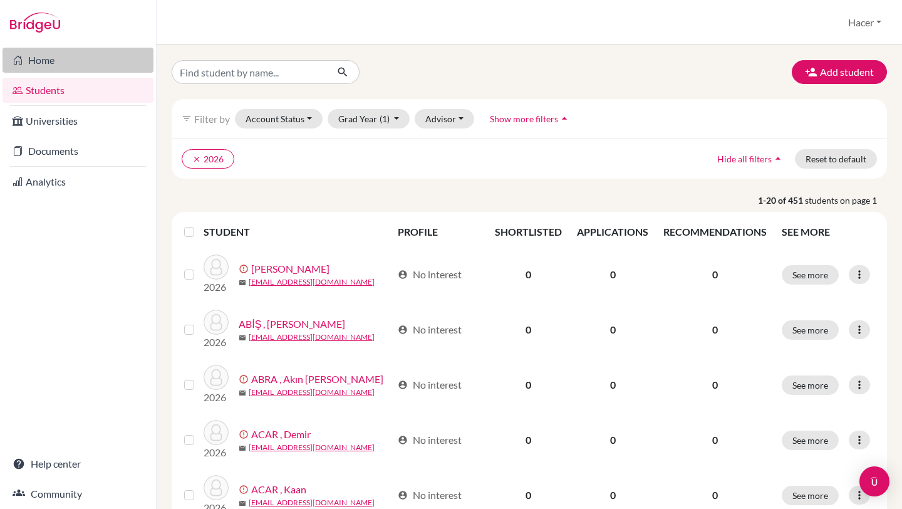
click at [41, 60] on link "Home" at bounding box center [78, 60] width 151 height 25
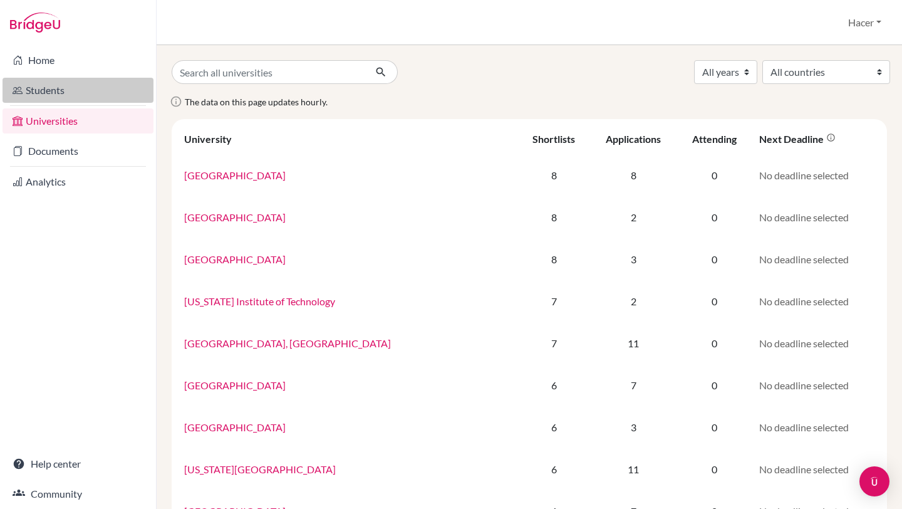
click at [53, 90] on link "Students" at bounding box center [78, 90] width 151 height 25
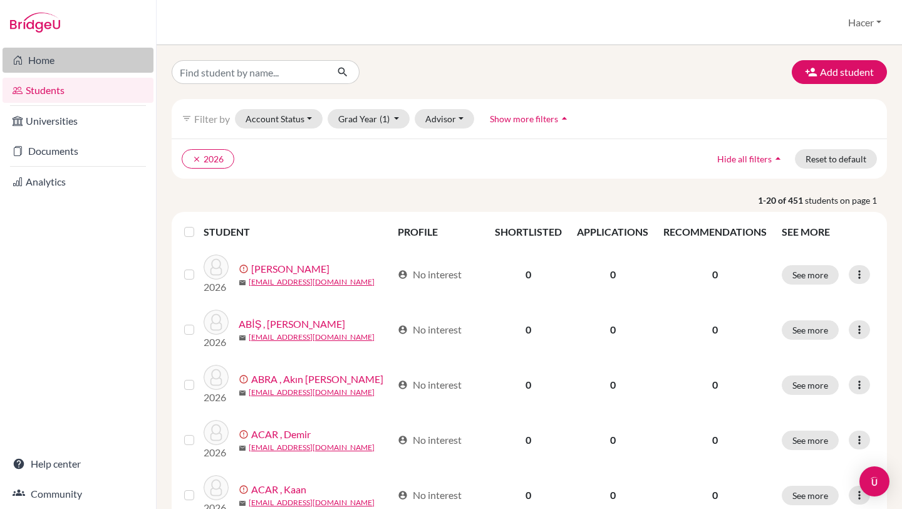
click at [43, 56] on link "Home" at bounding box center [78, 60] width 151 height 25
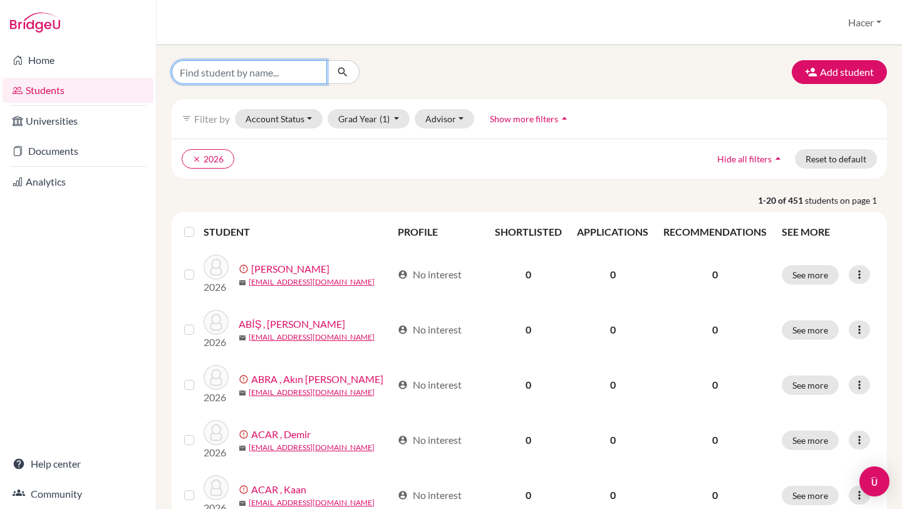
click at [247, 68] on input "Find student by name..." at bounding box center [249, 72] width 155 height 24
type input "[PERSON_NAME]"
click at [341, 66] on icon "submit" at bounding box center [342, 72] width 13 height 13
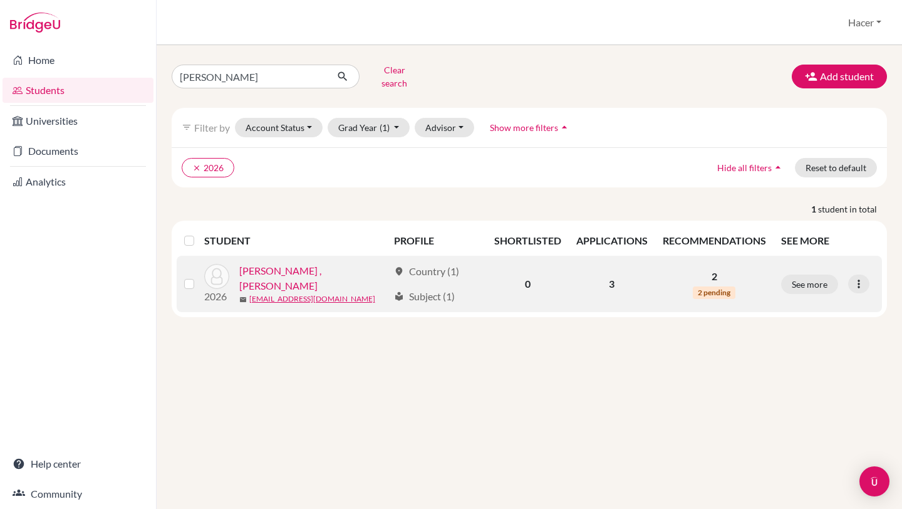
click at [294, 268] on link "[PERSON_NAME] , [PERSON_NAME]" at bounding box center [313, 278] width 149 height 30
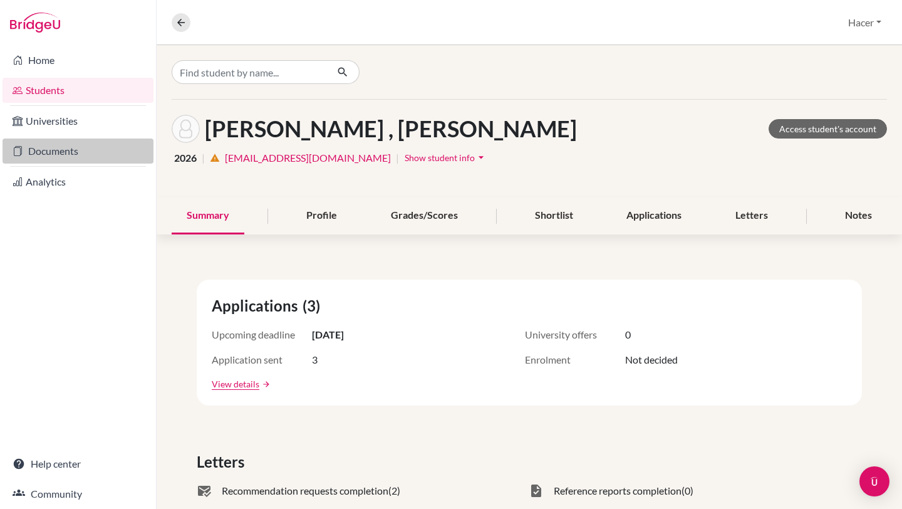
click at [56, 147] on link "Documents" at bounding box center [78, 150] width 151 height 25
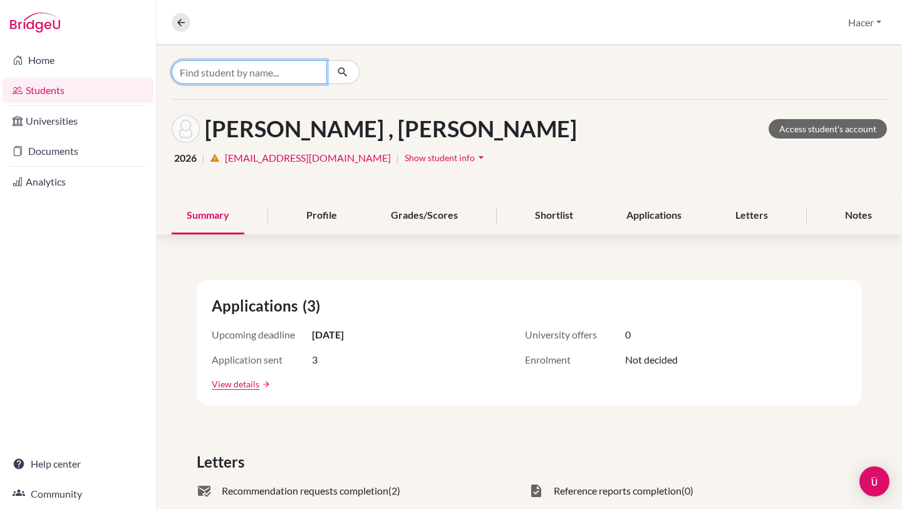
click at [300, 73] on input "Find student by name..." at bounding box center [249, 72] width 155 height 24
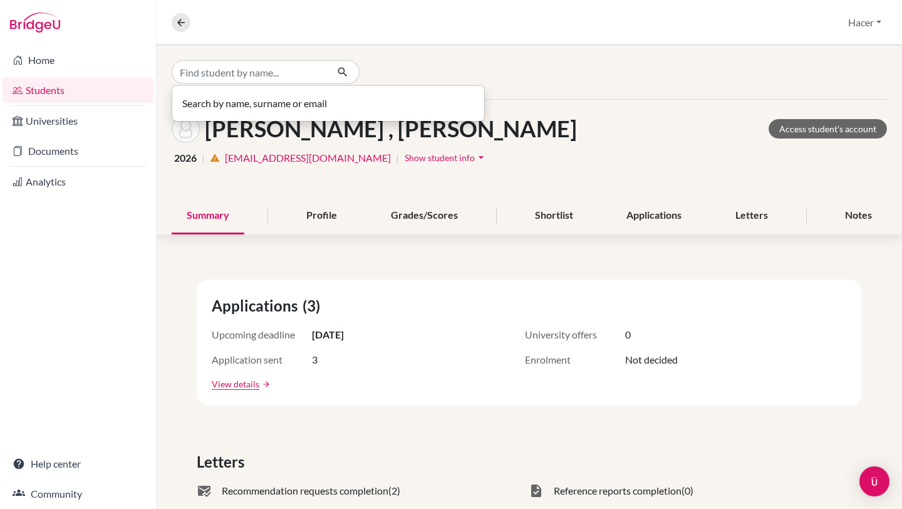
click at [548, 102] on div "BÖREKÇİ , Ogan Access student's account 2026 | warning 120788@ogrenci.tedankara…" at bounding box center [530, 149] width 746 height 98
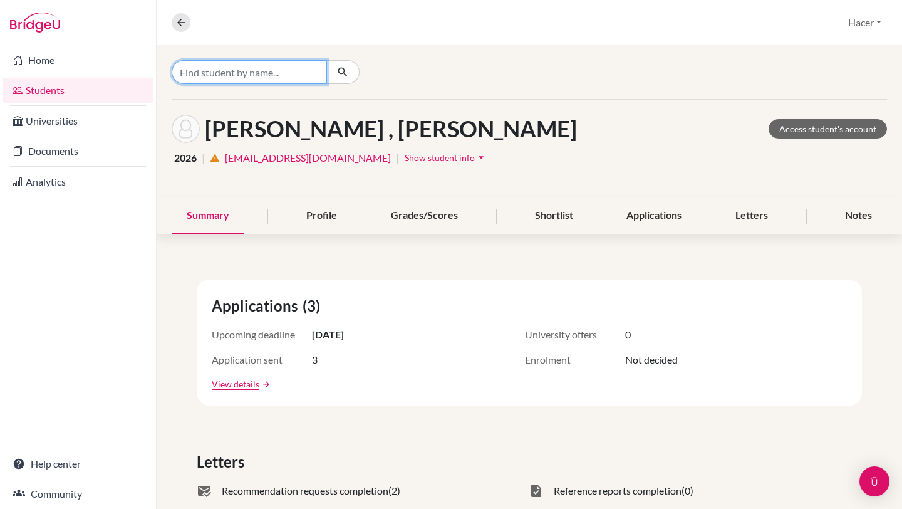
click at [252, 73] on input "Find student by name..." at bounding box center [249, 72] width 155 height 24
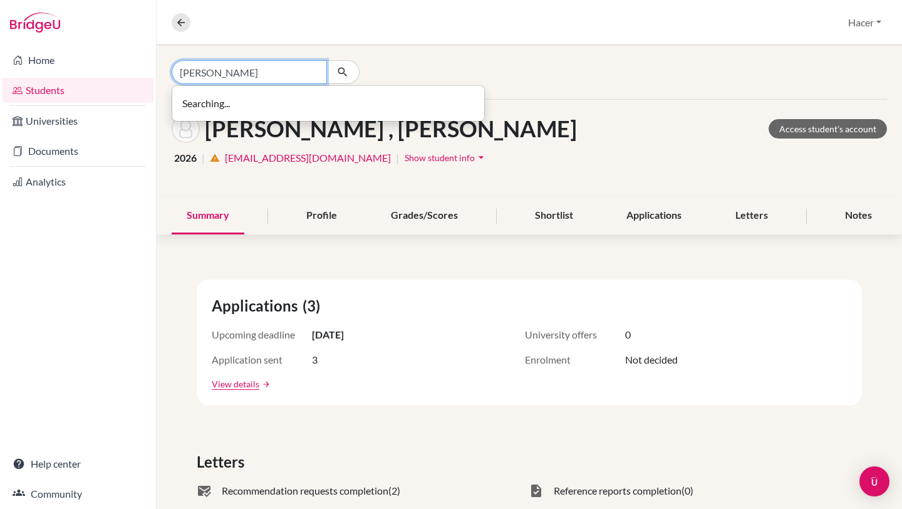
type input "[PERSON_NAME]"
click at [350, 68] on button "button" at bounding box center [342, 72] width 33 height 24
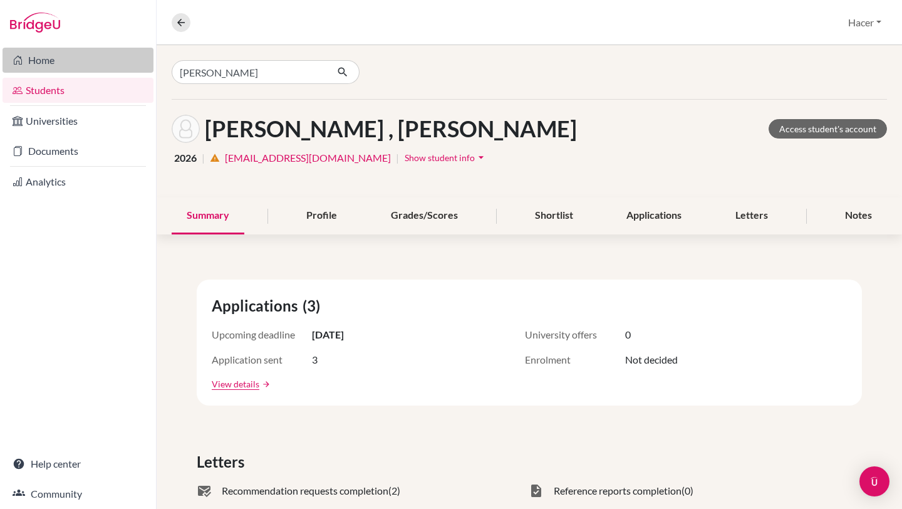
click at [37, 59] on link "Home" at bounding box center [78, 60] width 151 height 25
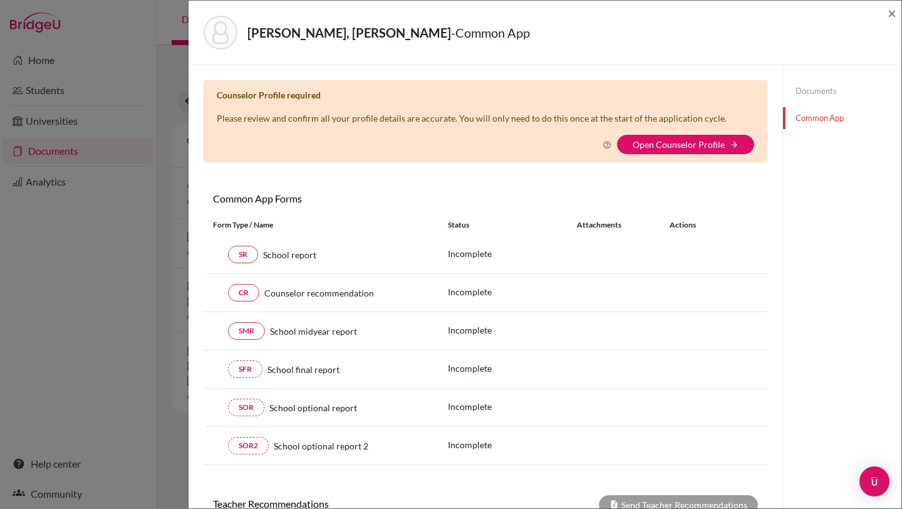
click at [812, 80] on link "Documents" at bounding box center [842, 91] width 118 height 22
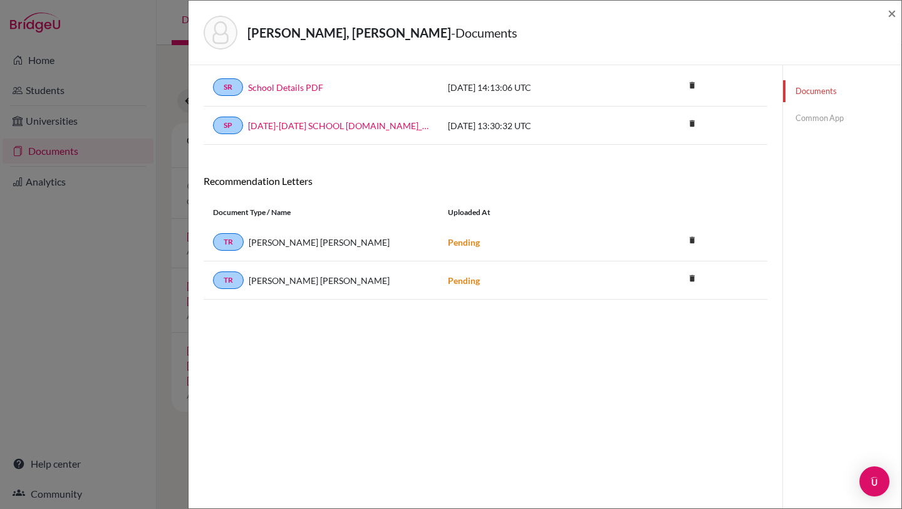
scroll to position [66, 0]
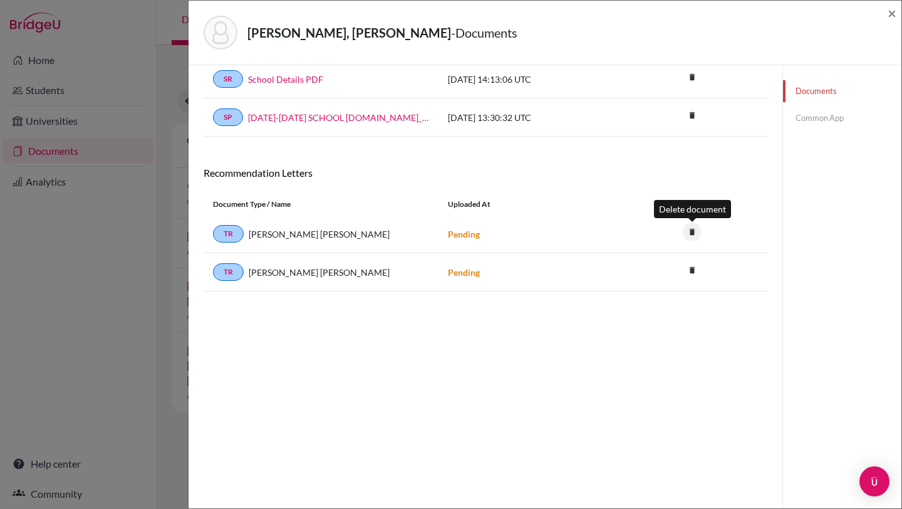
click at [692, 231] on icon "delete" at bounding box center [692, 231] width 19 height 19
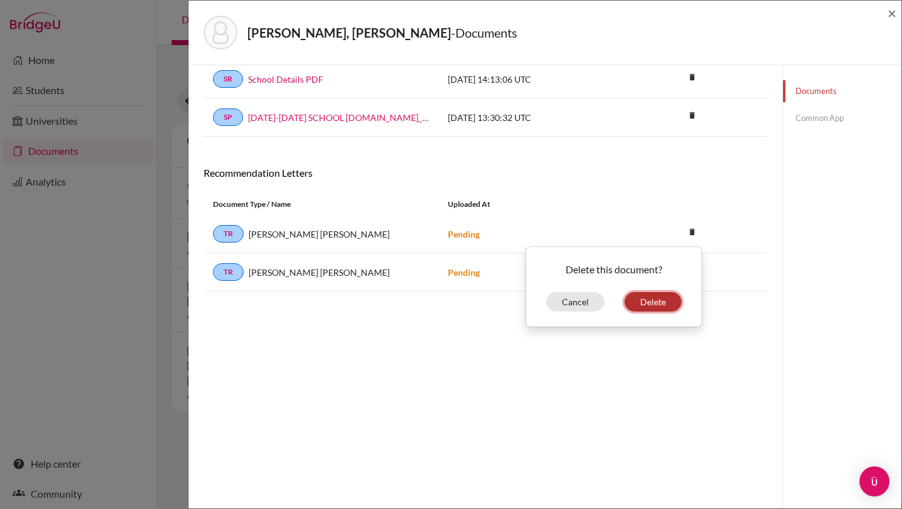
click at [652, 306] on button "Delete" at bounding box center [653, 301] width 57 height 19
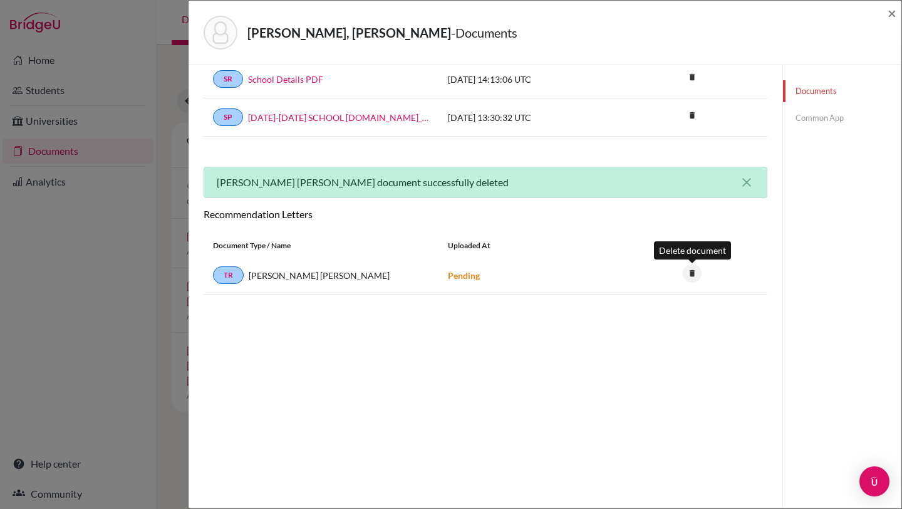
click at [693, 269] on icon "delete" at bounding box center [692, 273] width 19 height 19
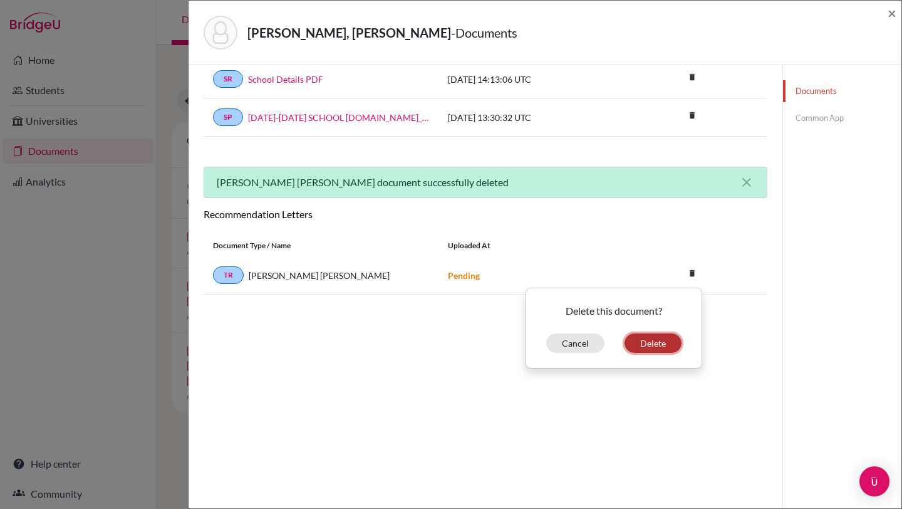
click at [663, 341] on button "Delete" at bounding box center [653, 342] width 57 height 19
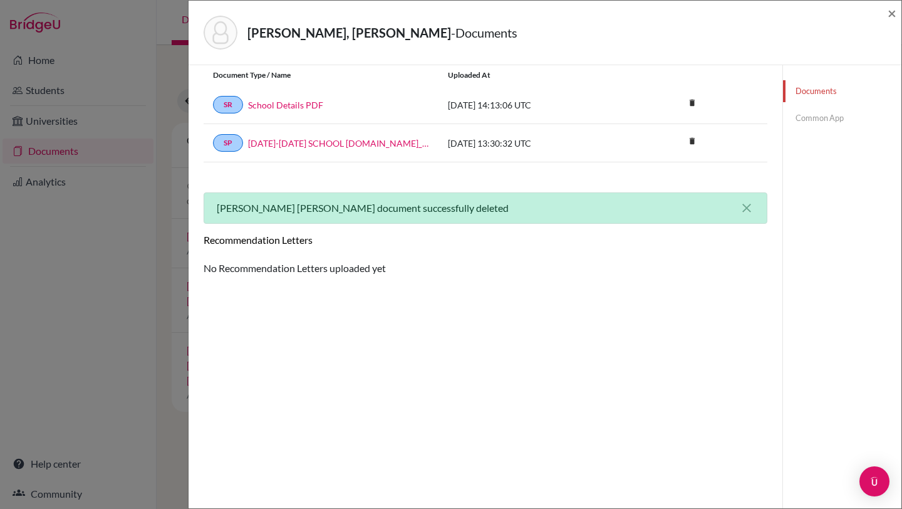
scroll to position [0, 0]
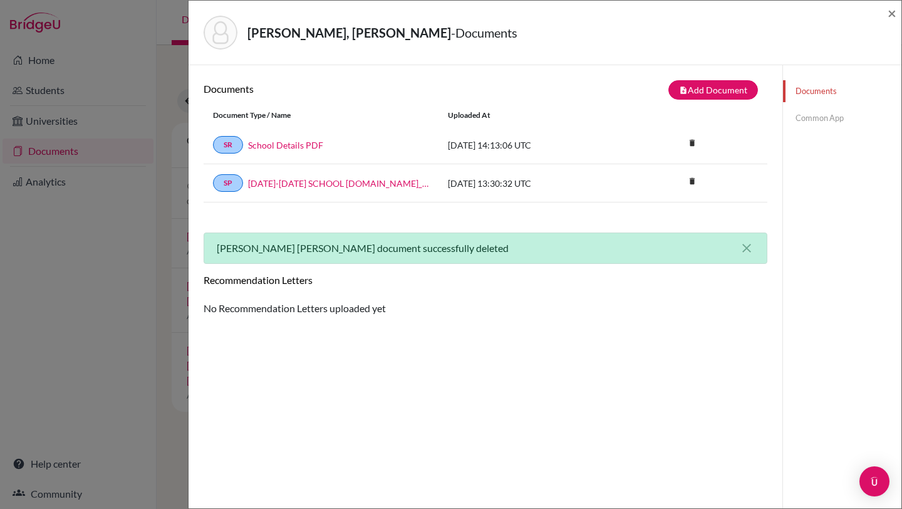
click at [61, 152] on div "BÖREKÇİ, Ogan - Documents × Documents note_add Add Document Document type Chang…" at bounding box center [451, 254] width 902 height 509
click at [893, 8] on span "×" at bounding box center [892, 13] width 9 height 18
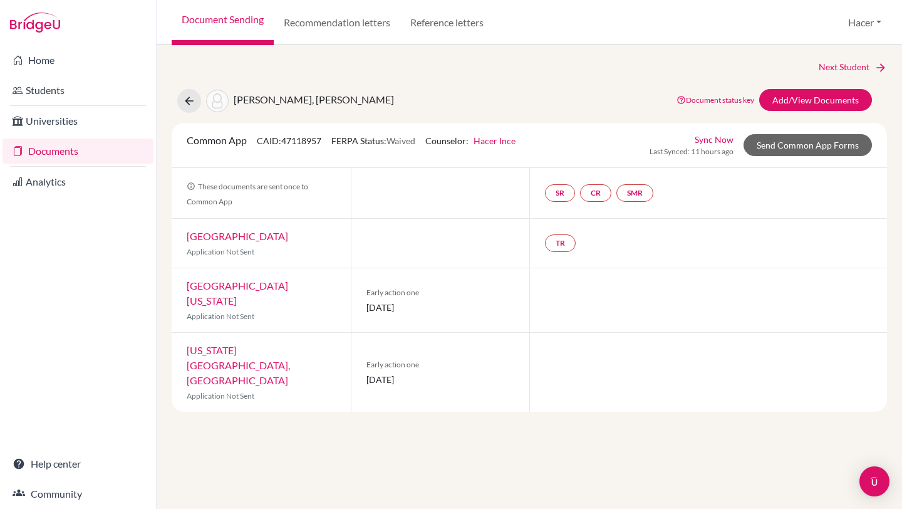
click at [55, 148] on link "Documents" at bounding box center [78, 150] width 151 height 25
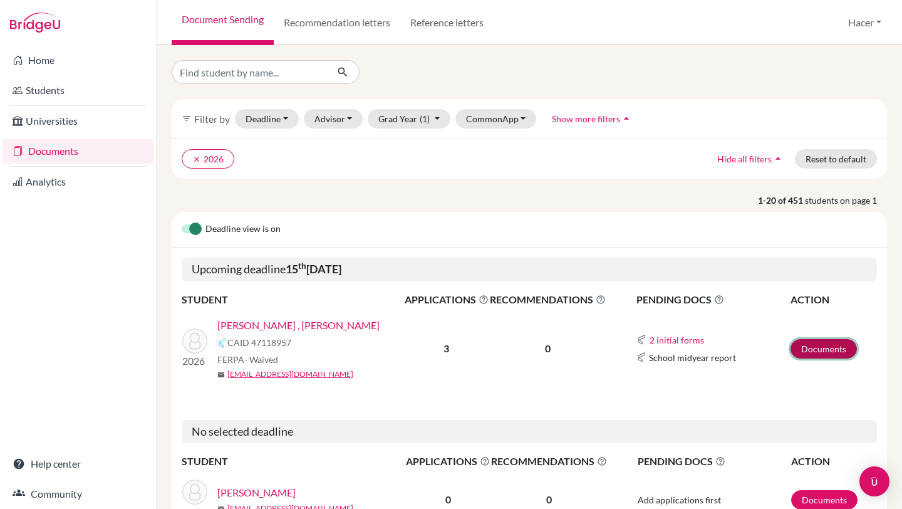
click at [818, 344] on link "Documents" at bounding box center [824, 348] width 66 height 19
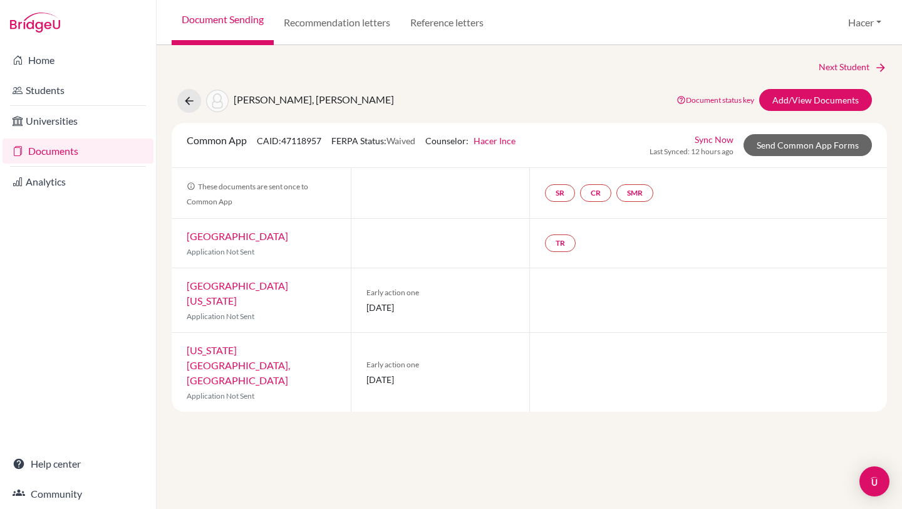
click at [820, 87] on div "Next Student [PERSON_NAME], [PERSON_NAME] Document status key TR Requirement. D…" at bounding box center [529, 235] width 715 height 351
click at [821, 97] on link "Add/View Documents" at bounding box center [815, 100] width 113 height 22
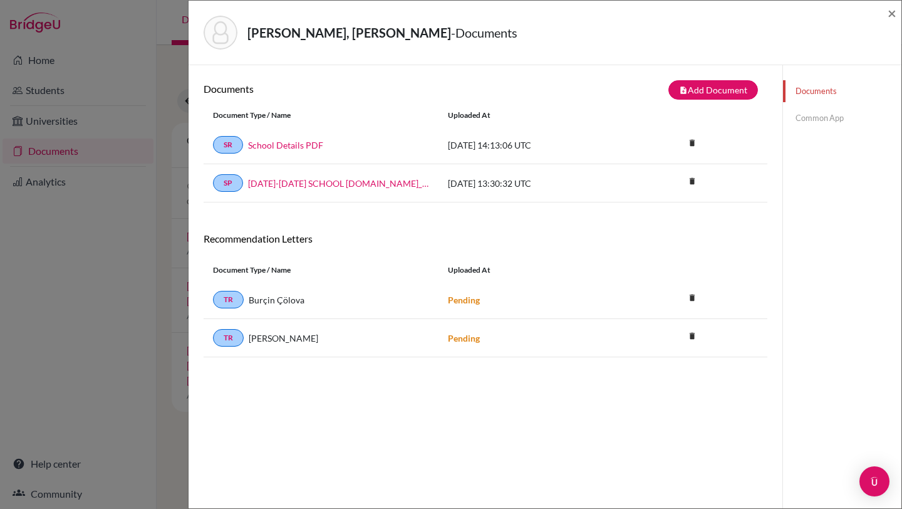
click at [49, 150] on div "BÖREKÇİ, Ogan - Documents × Documents note_add Add Document Document type Chang…" at bounding box center [451, 254] width 902 height 509
click at [891, 13] on span "×" at bounding box center [892, 13] width 9 height 18
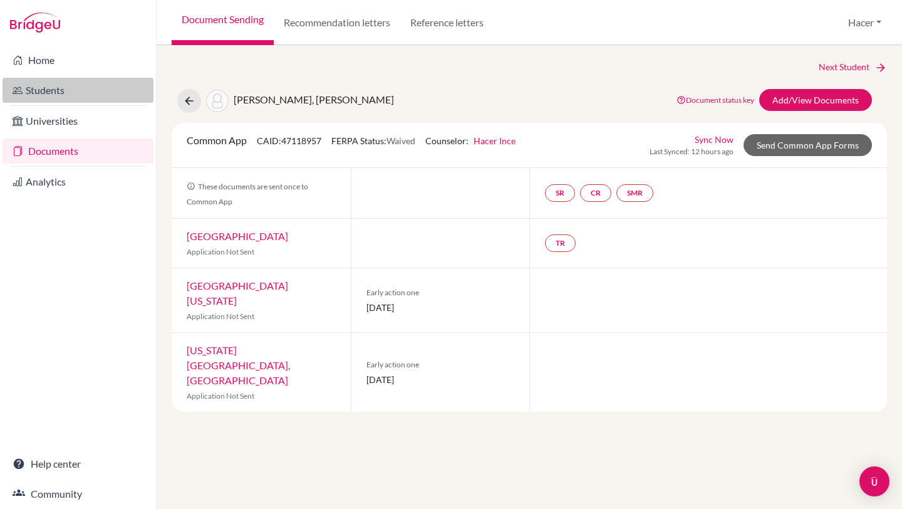
click at [70, 89] on link "Students" at bounding box center [78, 90] width 151 height 25
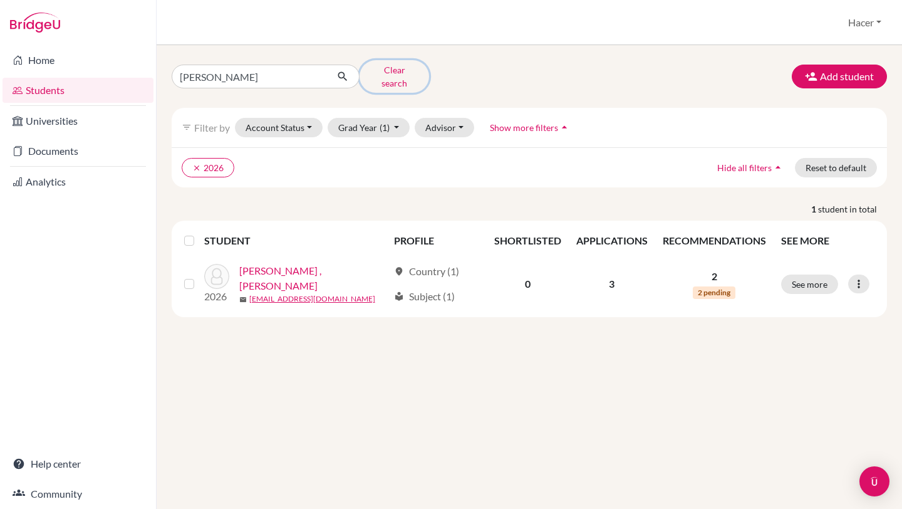
click at [386, 70] on button "Clear search" at bounding box center [395, 76] width 70 height 33
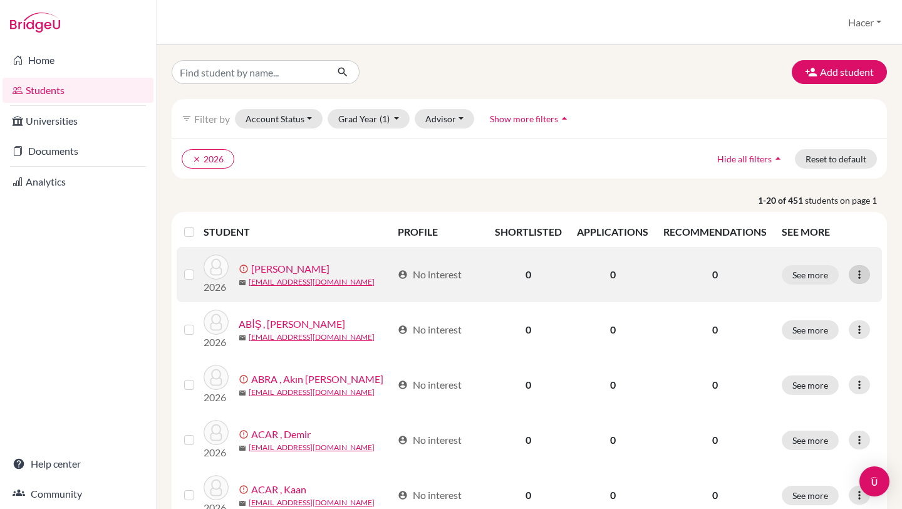
click at [859, 271] on icon at bounding box center [859, 274] width 13 height 13
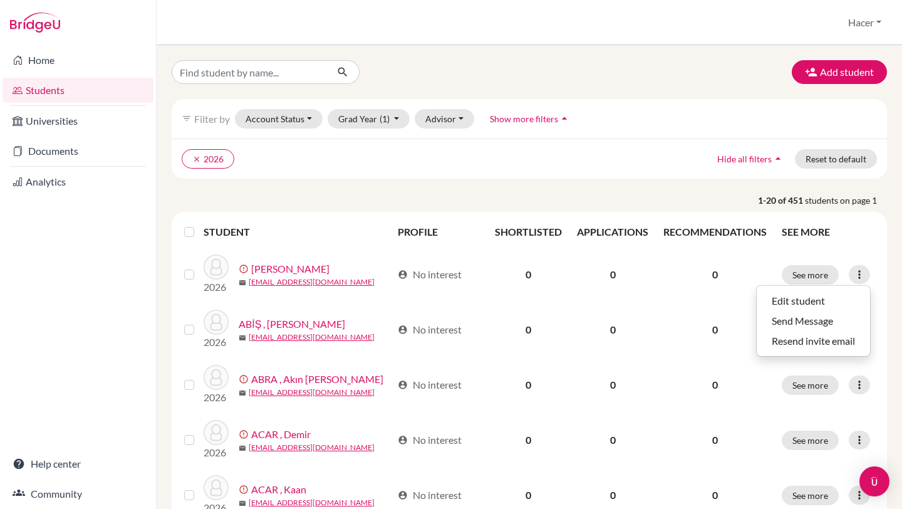
click at [637, 194] on p "1-20 of 451 students on page 1" at bounding box center [529, 200] width 734 height 13
click at [199, 224] on label at bounding box center [199, 224] width 0 height 0
click at [0, 0] on input "checkbox" at bounding box center [0, 0] width 0 height 0
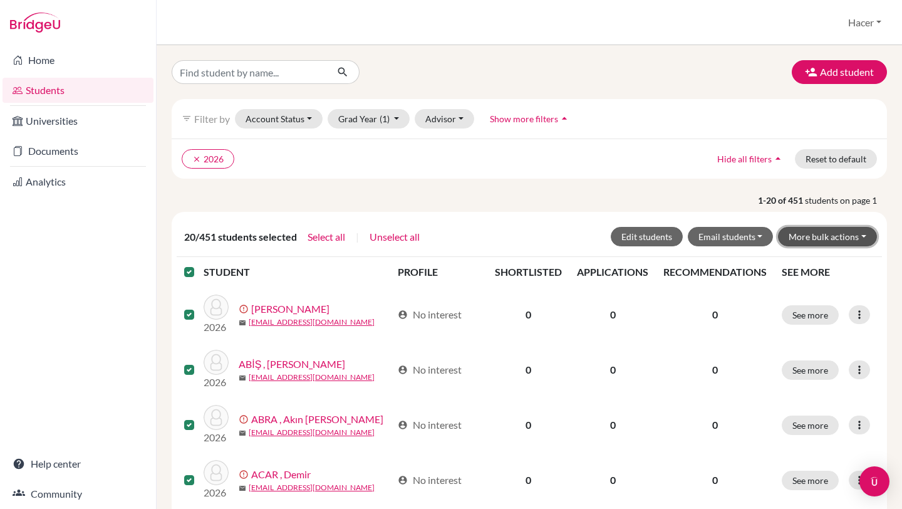
click at [866, 237] on button "More bulk actions" at bounding box center [827, 236] width 99 height 19
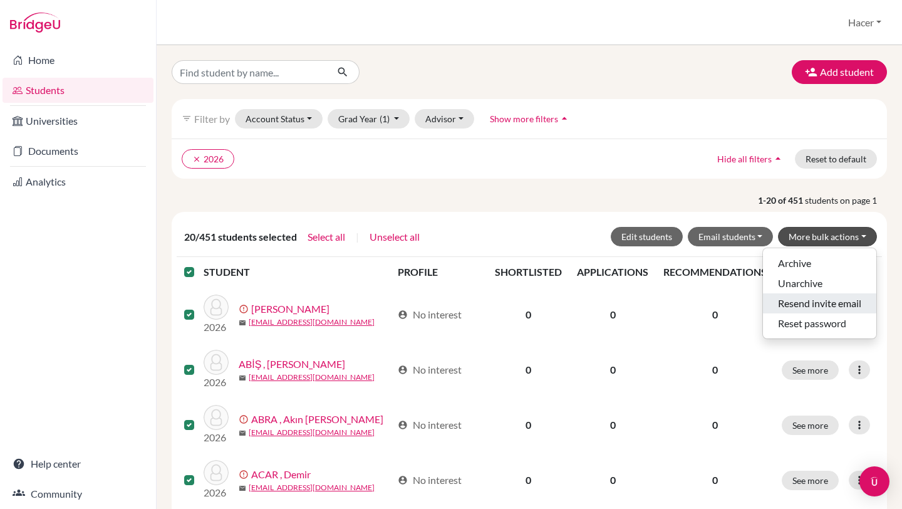
click at [828, 302] on button "Resend invite email" at bounding box center [819, 303] width 113 height 20
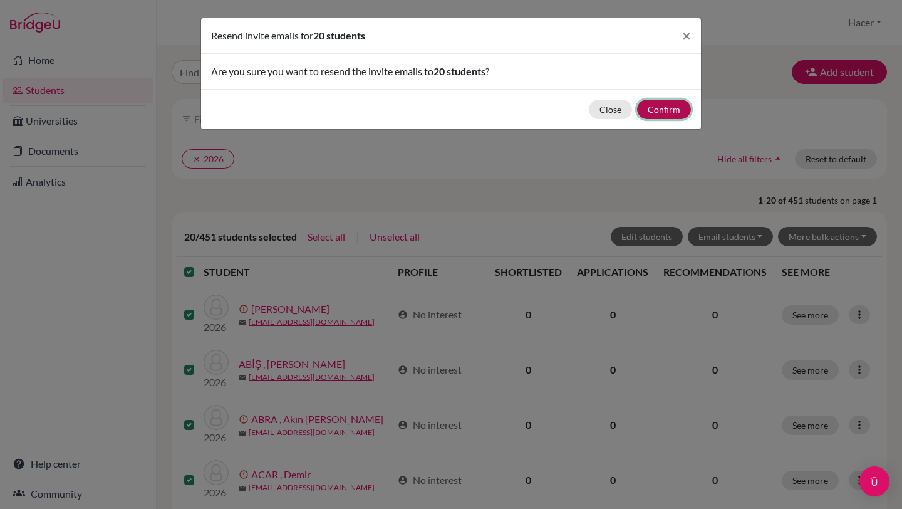
click at [662, 108] on button "Confirm" at bounding box center [664, 109] width 54 height 19
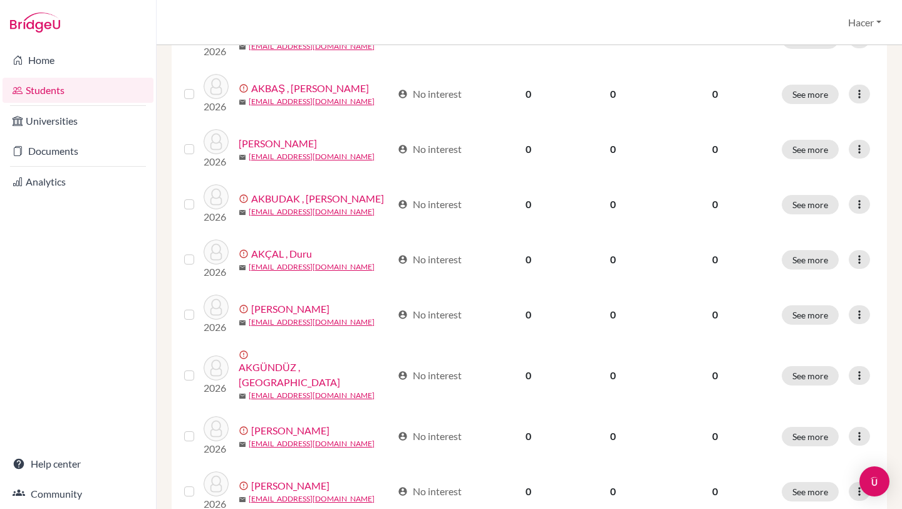
scroll to position [969, 0]
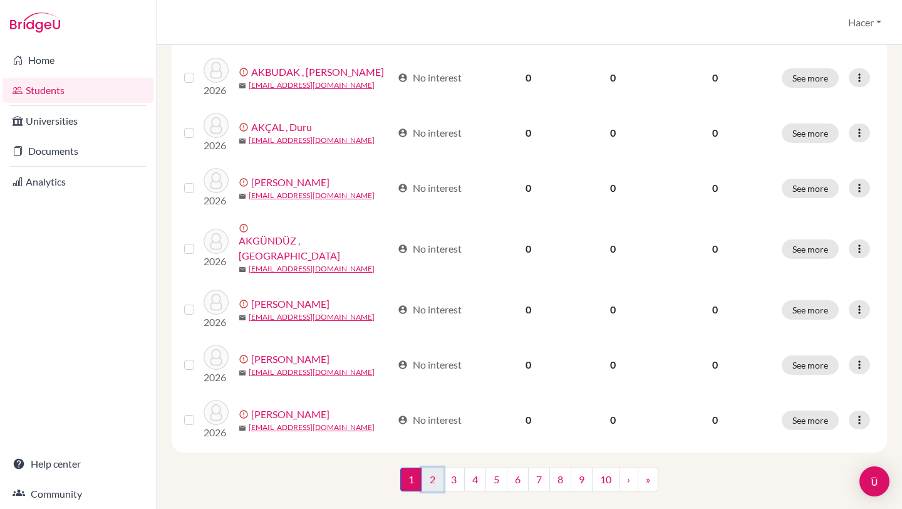
click at [427, 467] on link "2" at bounding box center [433, 479] width 22 height 24
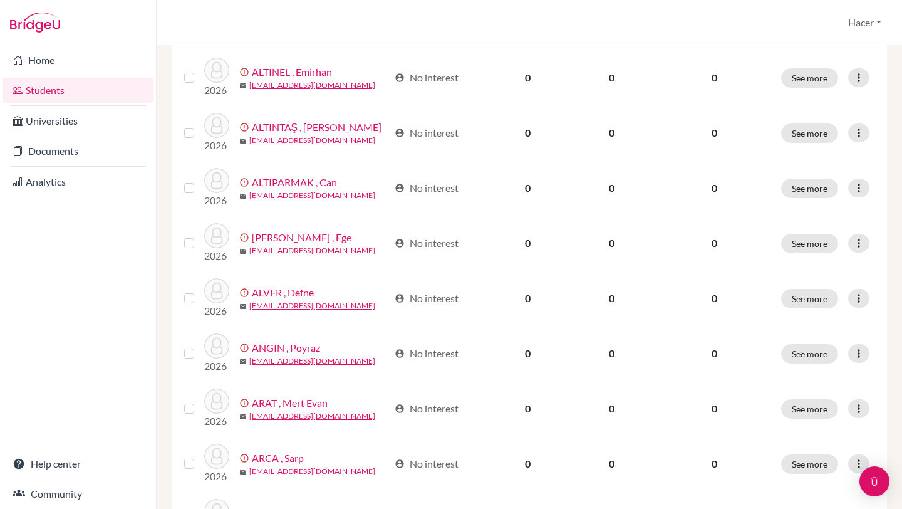
scroll to position [969, 0]
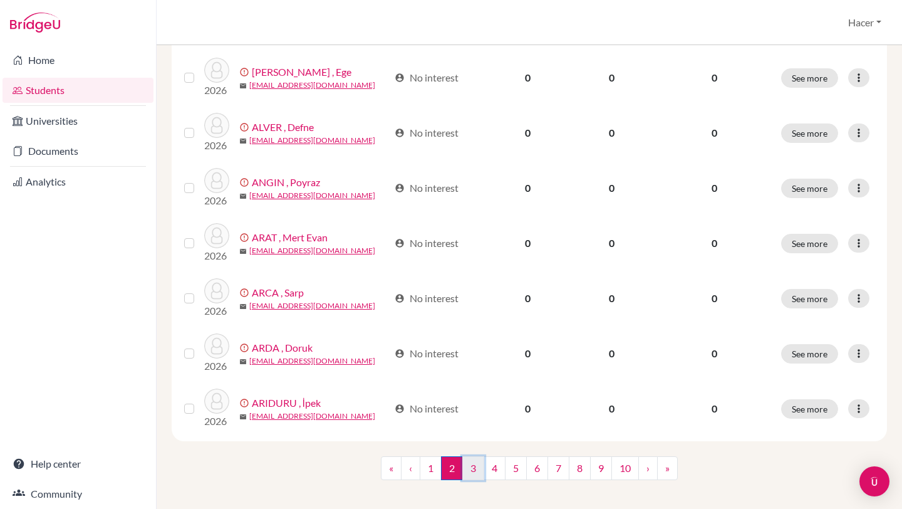
click at [474, 456] on link "3" at bounding box center [473, 468] width 22 height 24
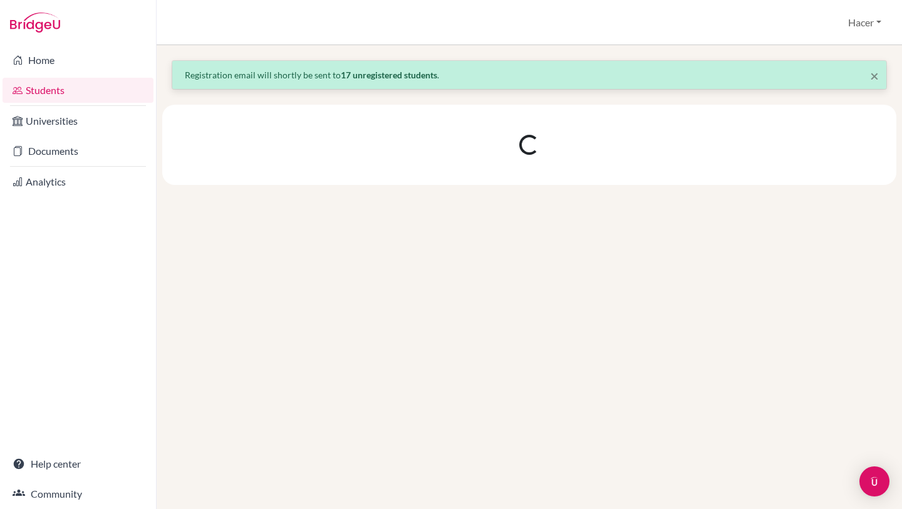
scroll to position [0, 0]
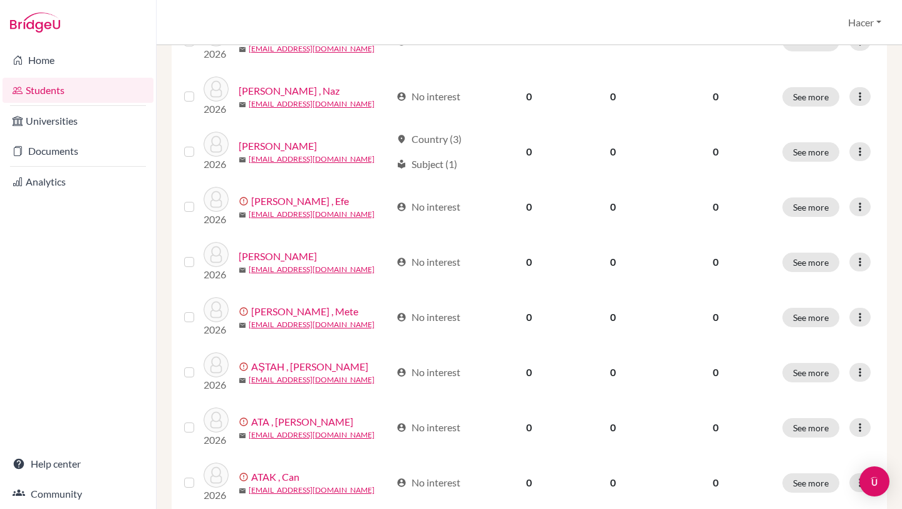
scroll to position [969, 0]
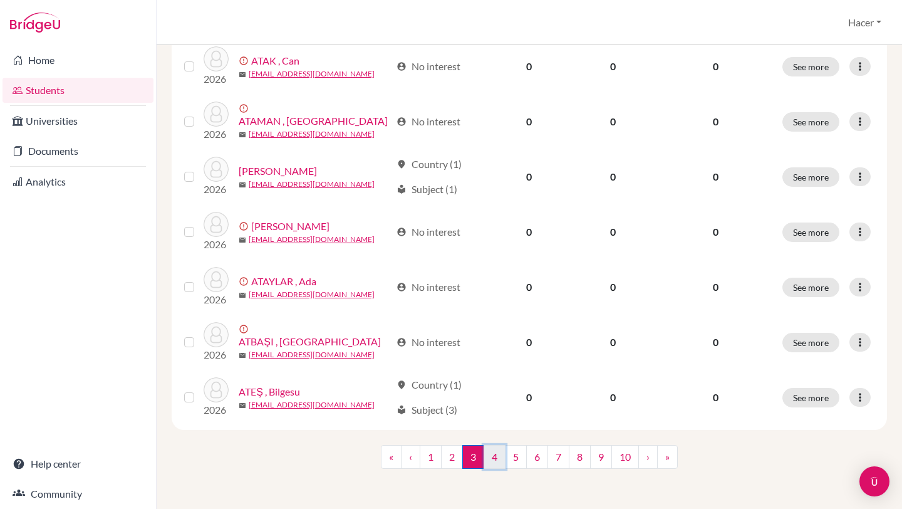
click at [496, 454] on link "4" at bounding box center [495, 457] width 22 height 24
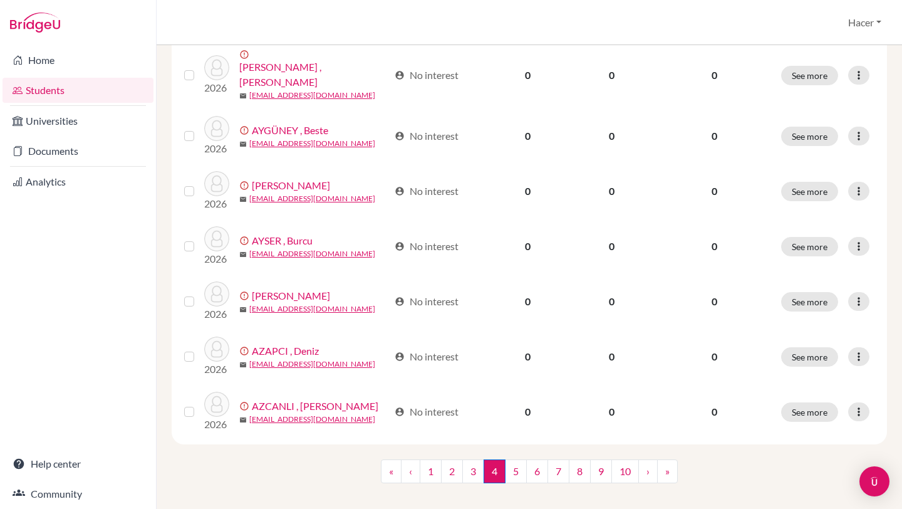
scroll to position [969, 0]
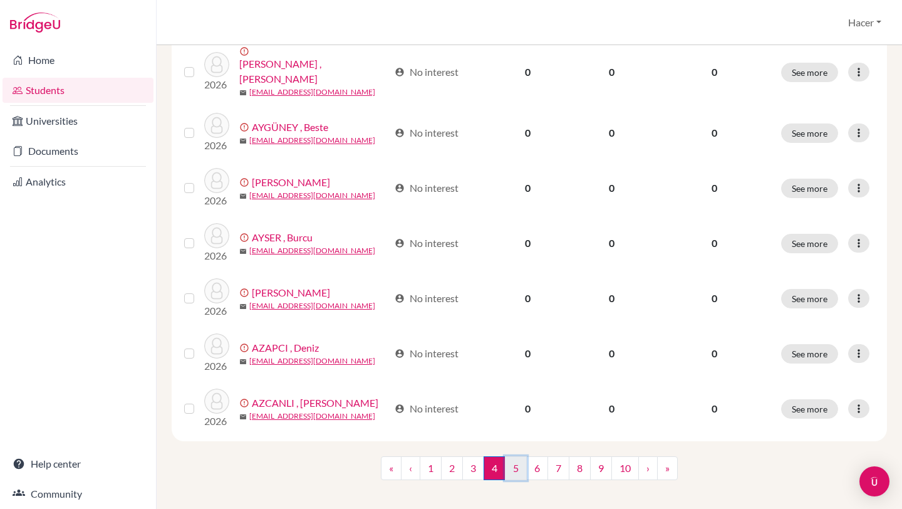
click at [514, 456] on link "5" at bounding box center [516, 468] width 22 height 24
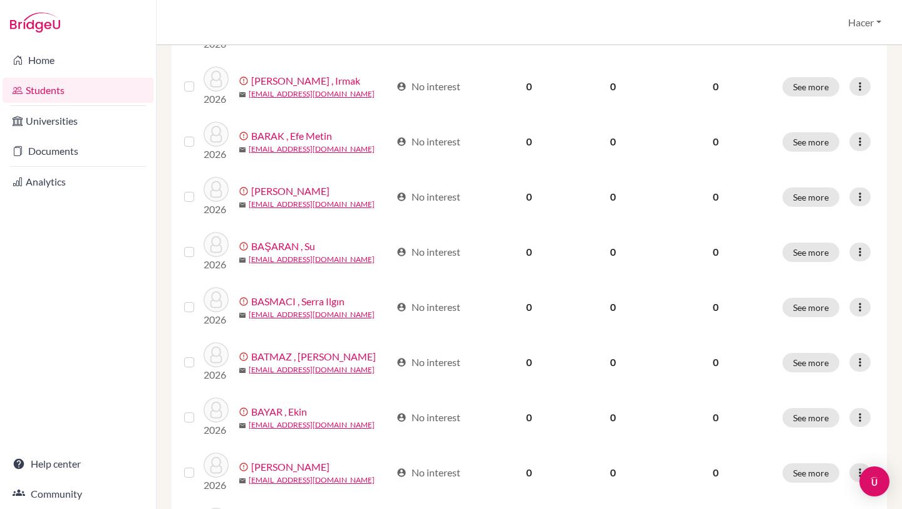
scroll to position [969, 0]
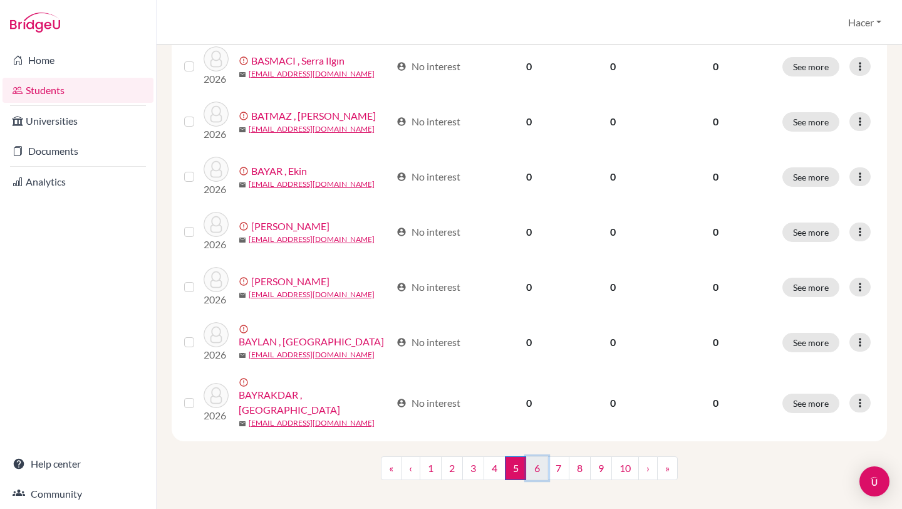
click at [536, 460] on link "6" at bounding box center [537, 468] width 22 height 24
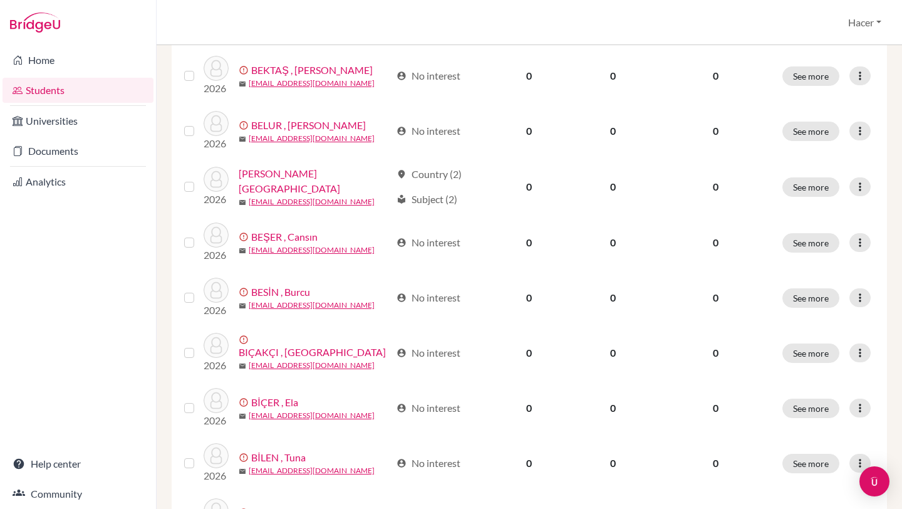
scroll to position [969, 0]
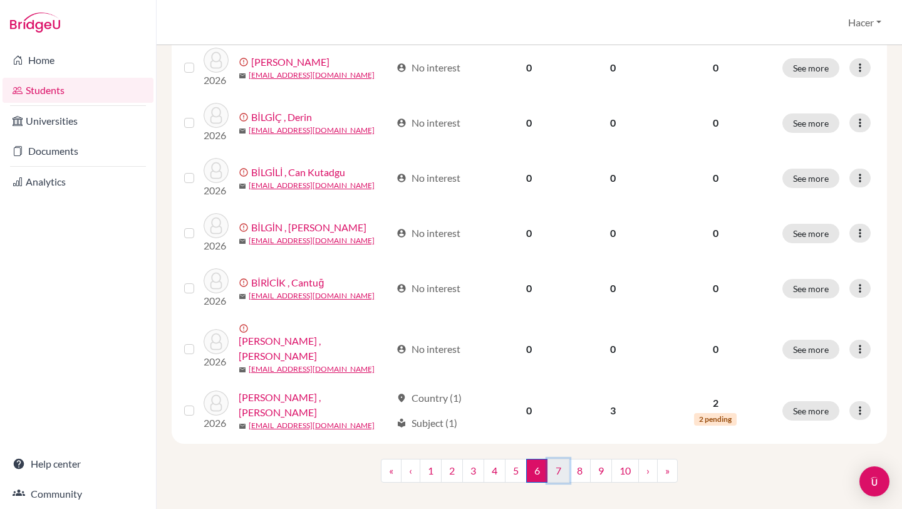
click at [559, 462] on link "7" at bounding box center [559, 471] width 22 height 24
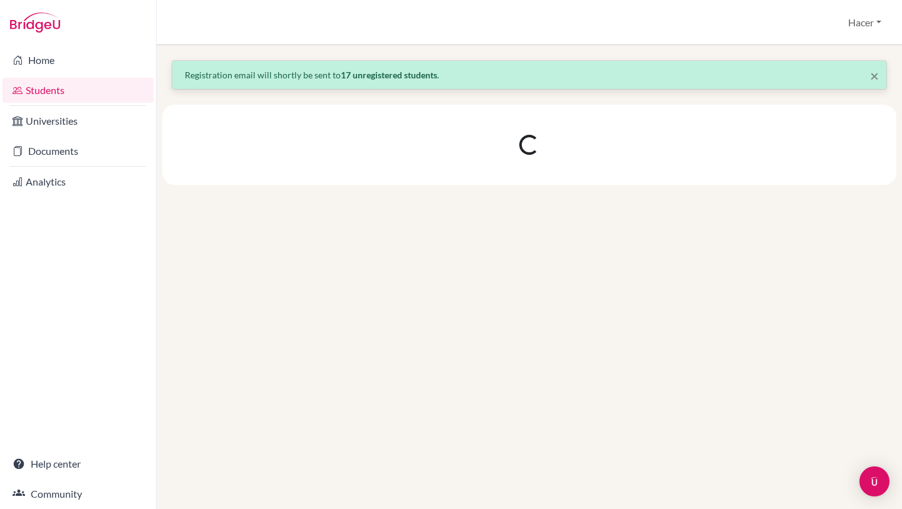
scroll to position [0, 0]
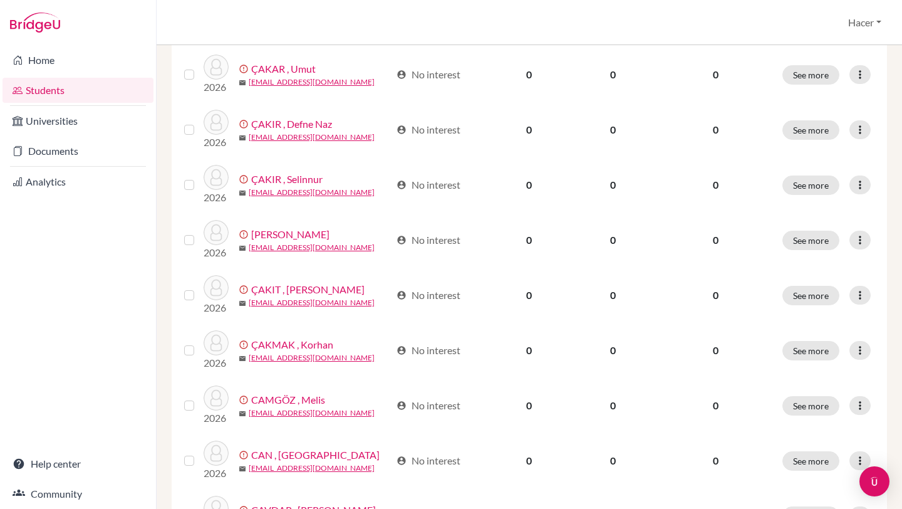
scroll to position [969, 0]
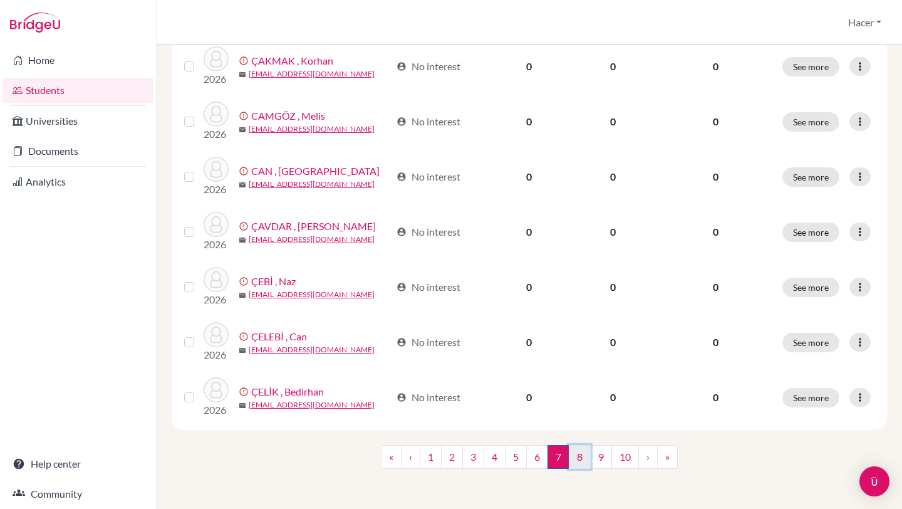
click at [581, 457] on link "8" at bounding box center [580, 457] width 22 height 24
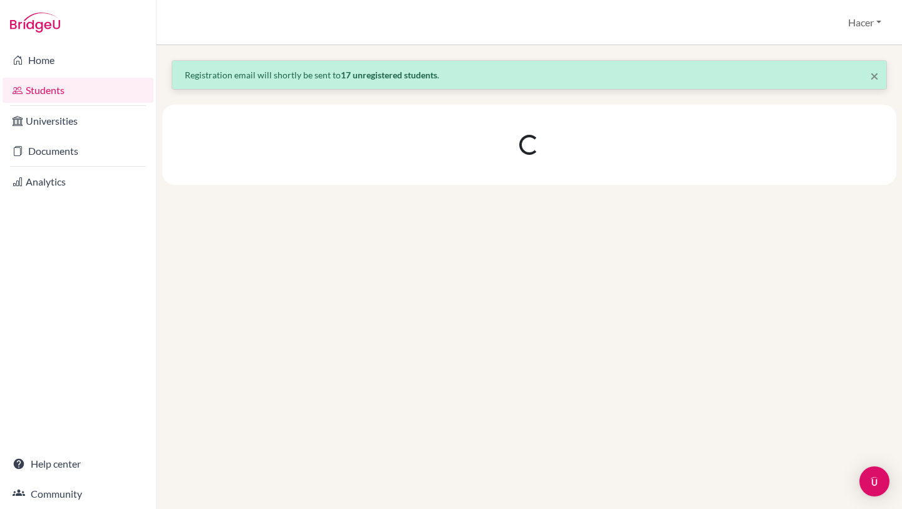
scroll to position [0, 0]
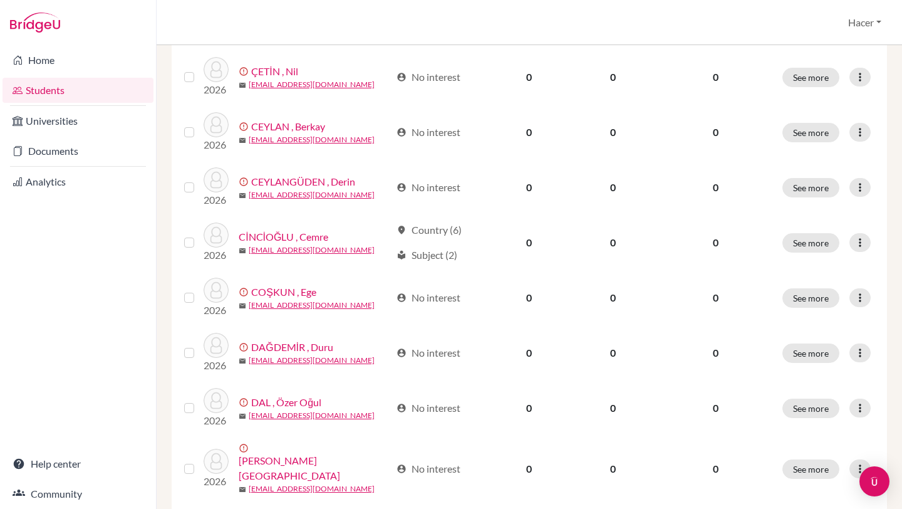
scroll to position [969, 0]
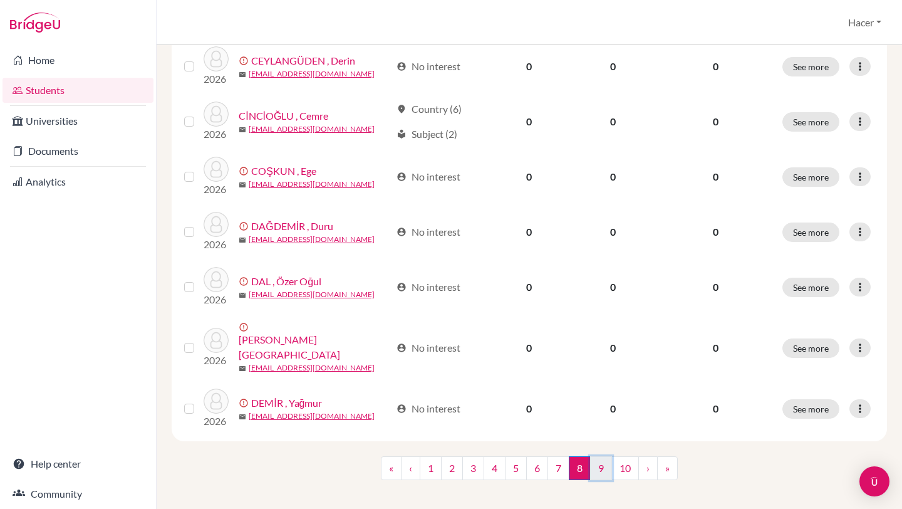
click at [605, 460] on link "9" at bounding box center [601, 468] width 22 height 24
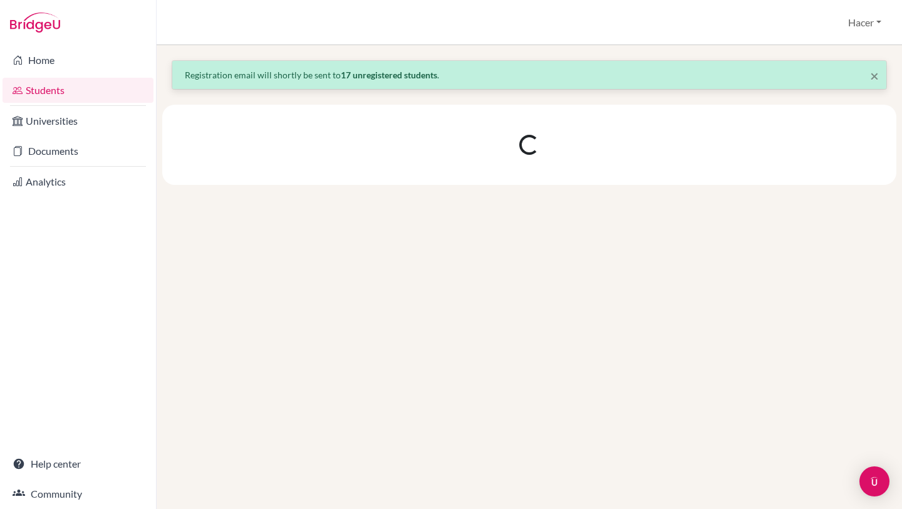
scroll to position [0, 0]
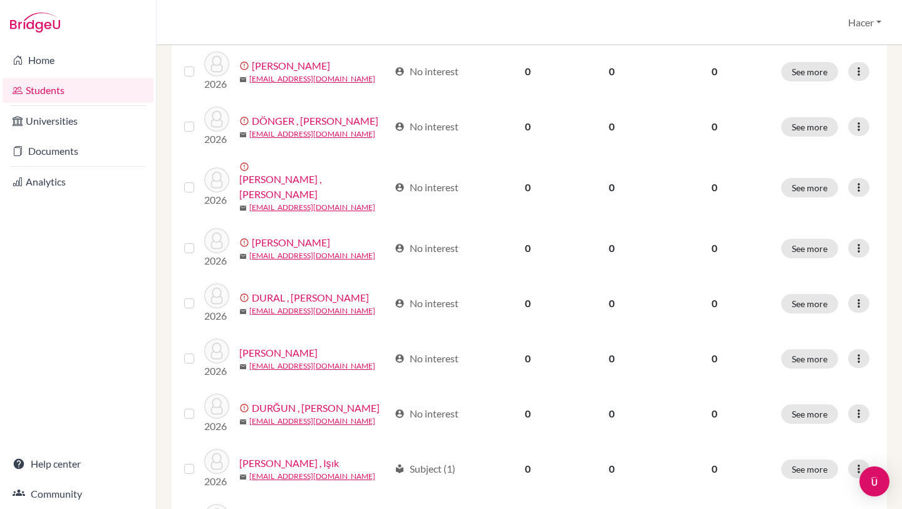
scroll to position [969, 0]
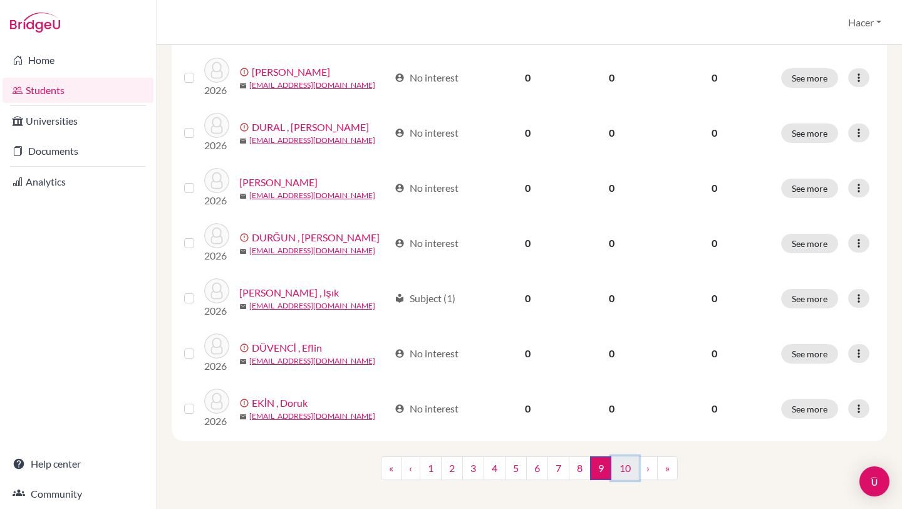
click at [622, 457] on link "10" at bounding box center [625, 468] width 28 height 24
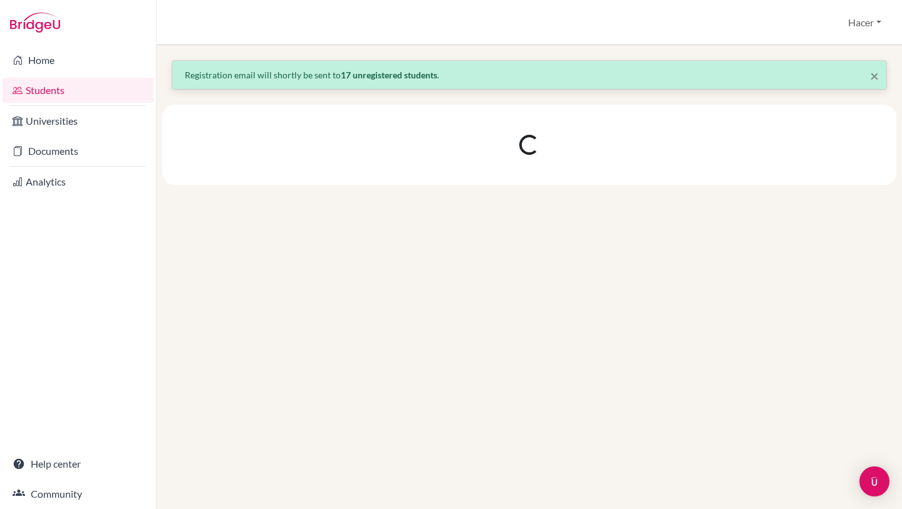
scroll to position [0, 0]
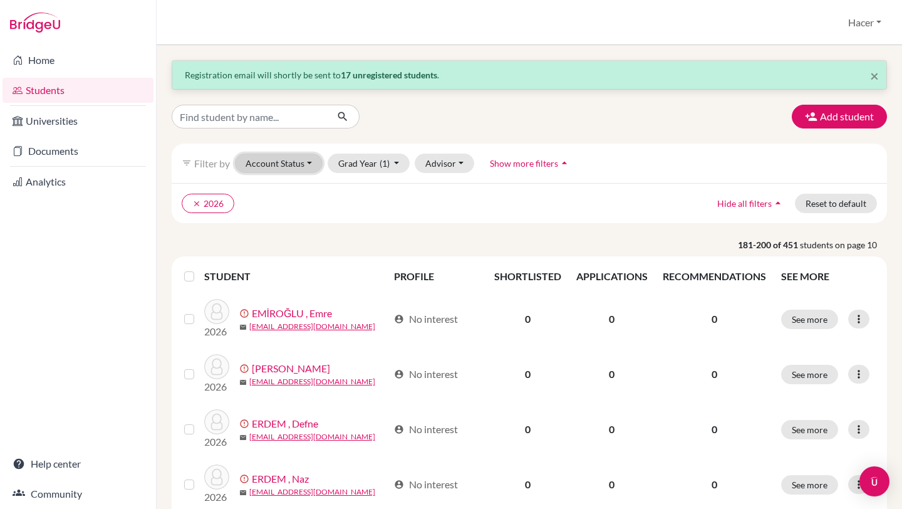
click at [309, 164] on button "Account Status" at bounding box center [279, 162] width 88 height 19
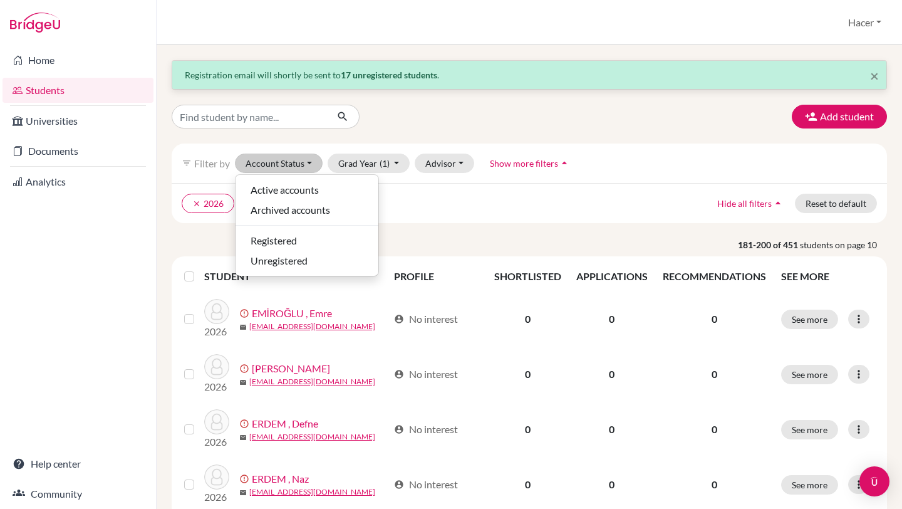
click at [403, 200] on ul "clear 2026" at bounding box center [443, 203] width 522 height 19
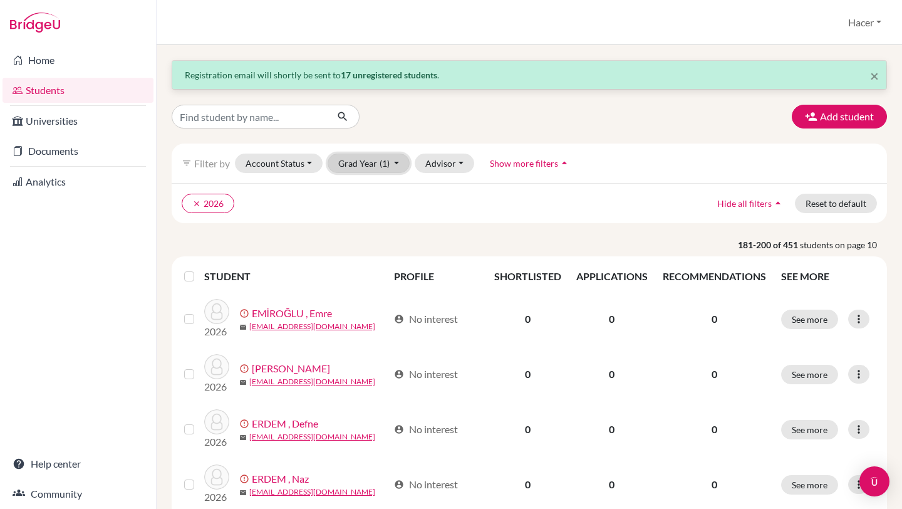
click at [395, 165] on button "Grad Year (1)" at bounding box center [369, 162] width 83 height 19
click at [378, 227] on icon "done" at bounding box center [381, 230] width 13 height 13
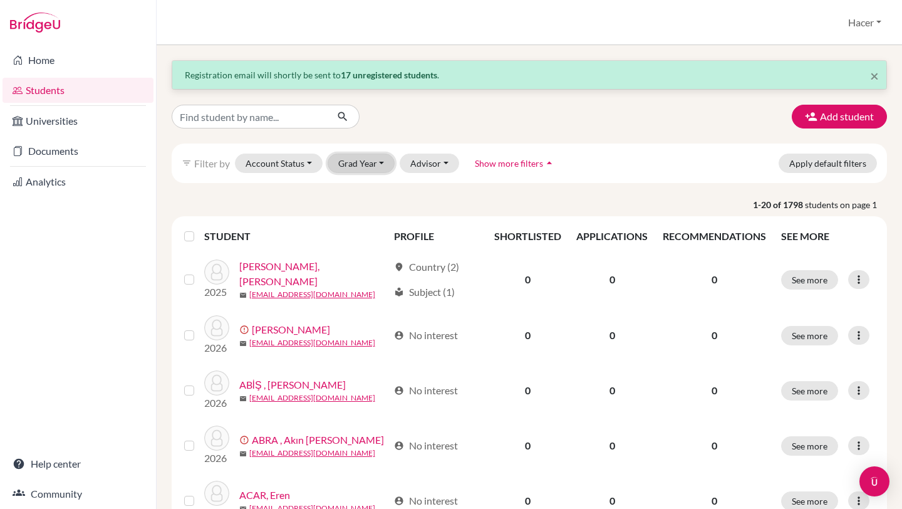
click at [382, 167] on button "Grad Year" at bounding box center [362, 162] width 68 height 19
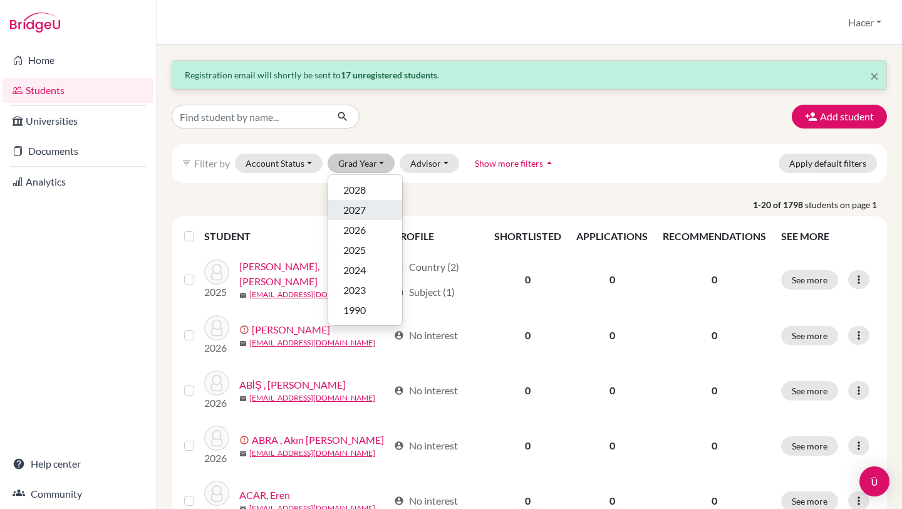
click at [365, 207] on span "2027" at bounding box center [354, 209] width 23 height 15
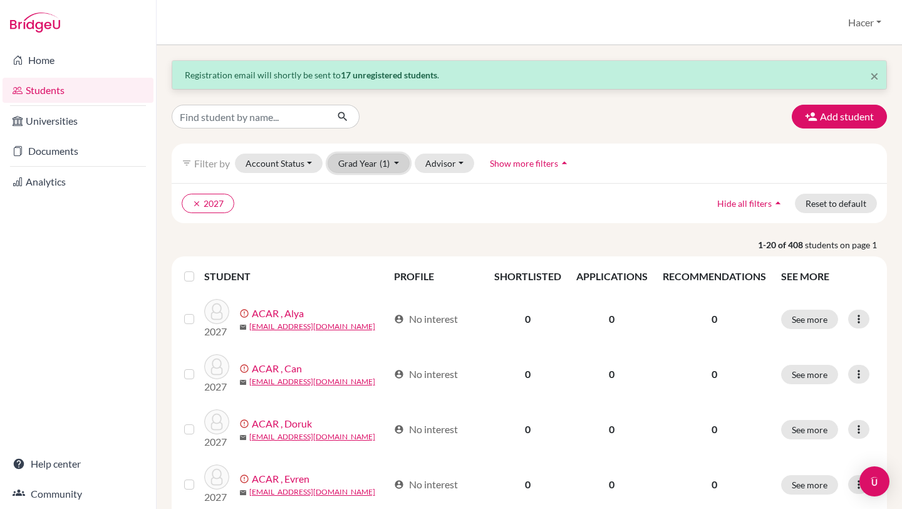
click at [395, 166] on button "Grad Year (1)" at bounding box center [369, 162] width 83 height 19
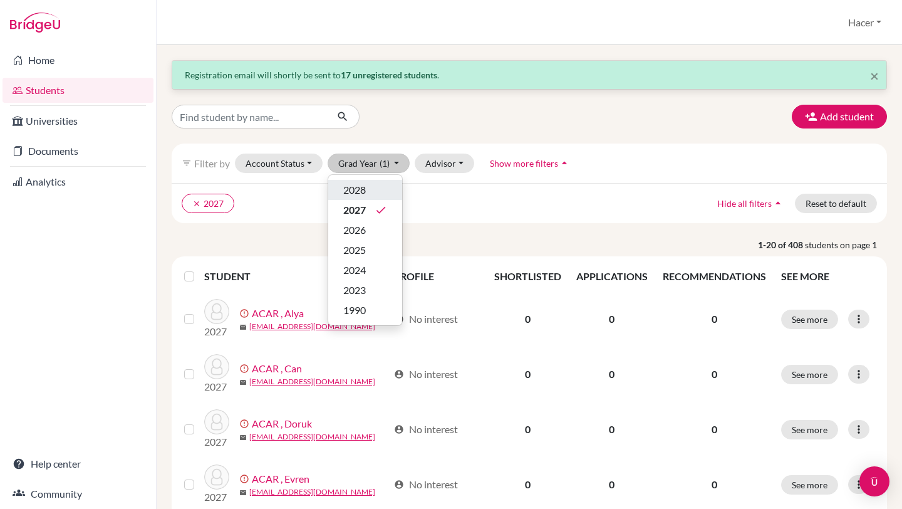
click at [372, 186] on div "2028" at bounding box center [365, 189] width 44 height 15
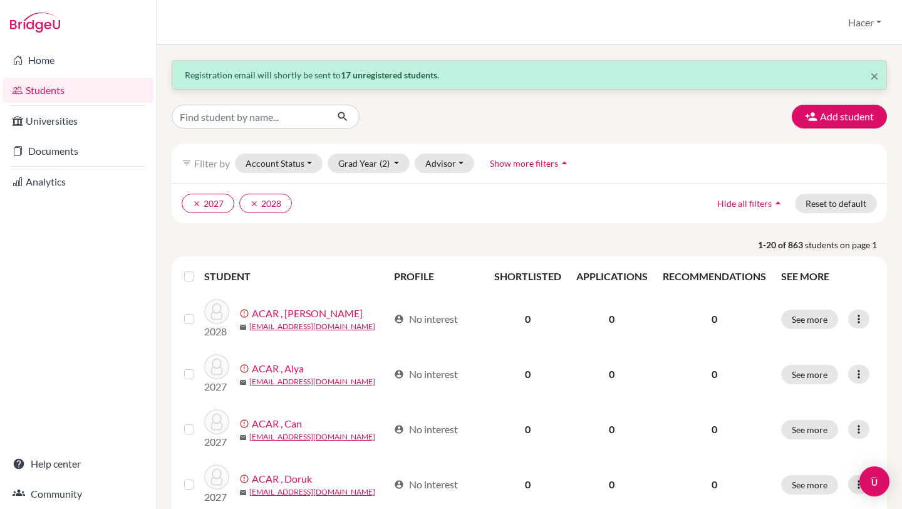
click at [199, 269] on label at bounding box center [199, 269] width 0 height 0
click at [0, 0] on input "checkbox" at bounding box center [0, 0] width 0 height 0
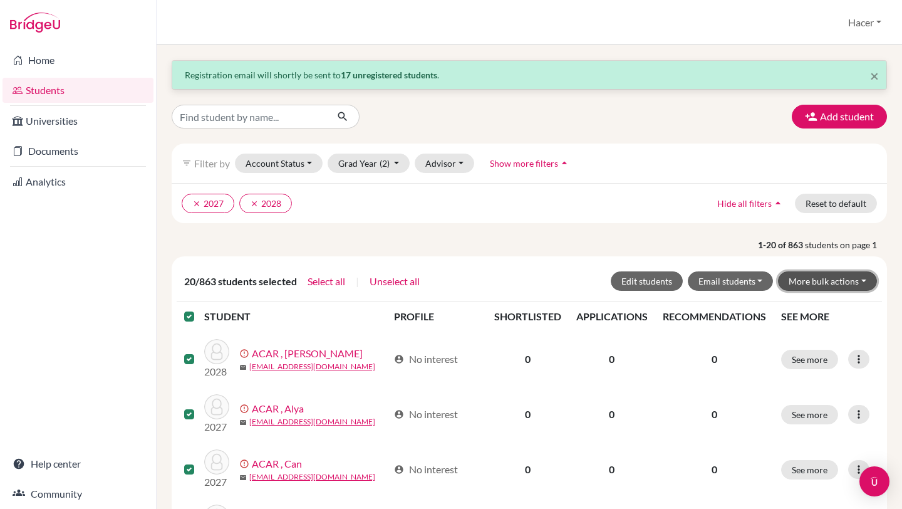
click at [863, 279] on button "More bulk actions" at bounding box center [827, 280] width 99 height 19
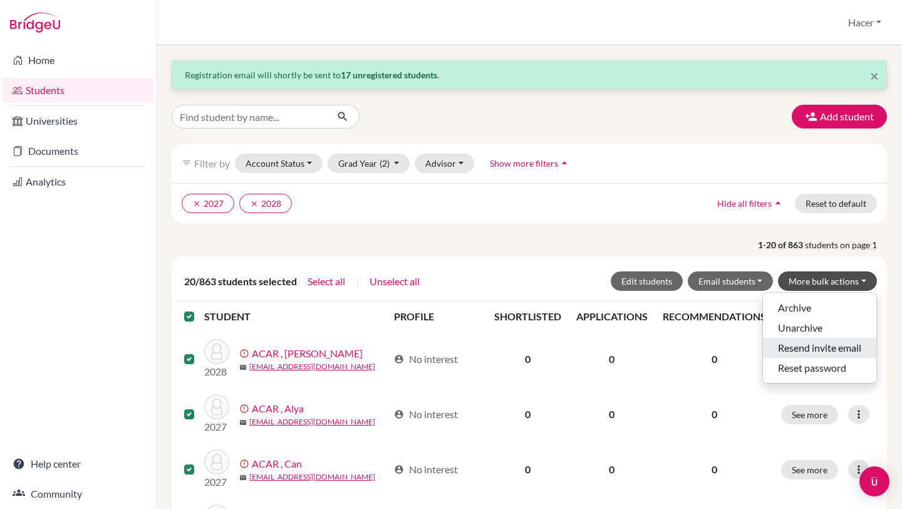
click at [825, 346] on button "Resend invite email" at bounding box center [819, 348] width 113 height 20
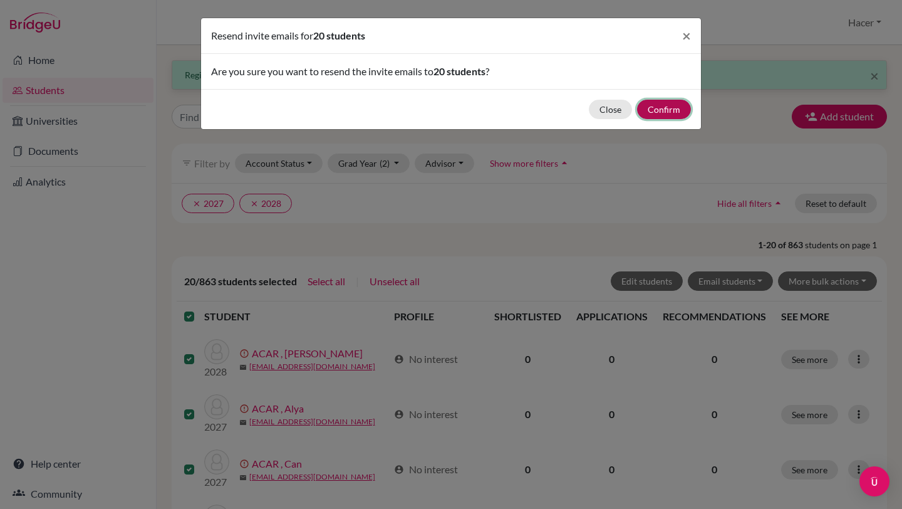
click at [670, 112] on button "Confirm" at bounding box center [664, 109] width 54 height 19
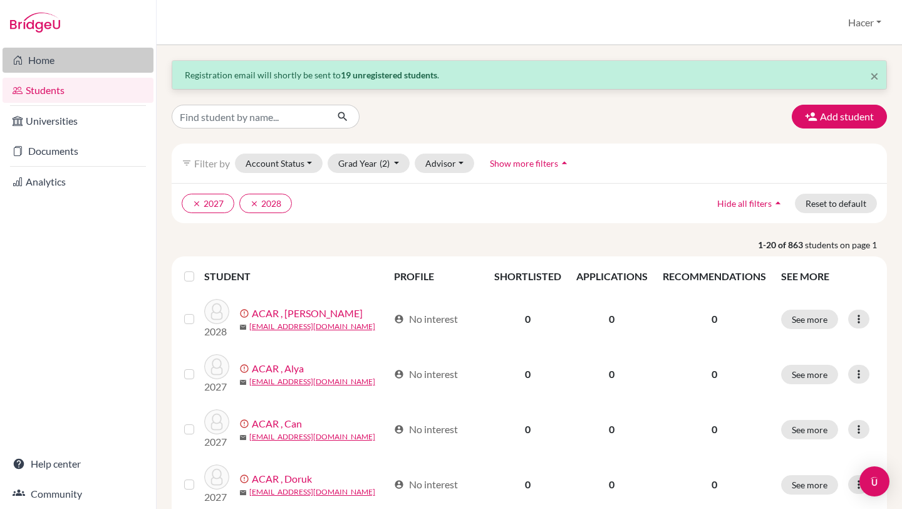
click at [50, 53] on link "Home" at bounding box center [78, 60] width 151 height 25
